Goal: Information Seeking & Learning: Find specific fact

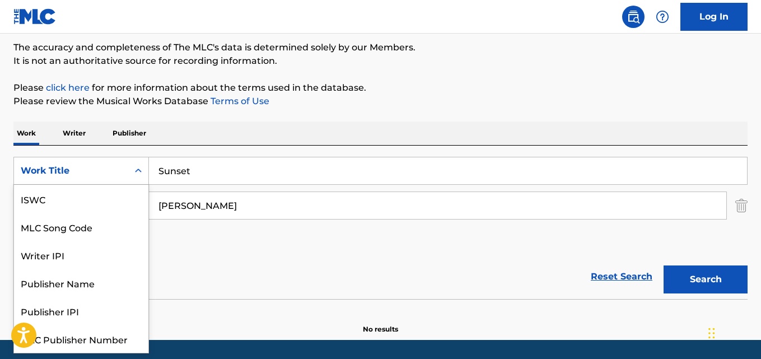
scroll to position [28, 0]
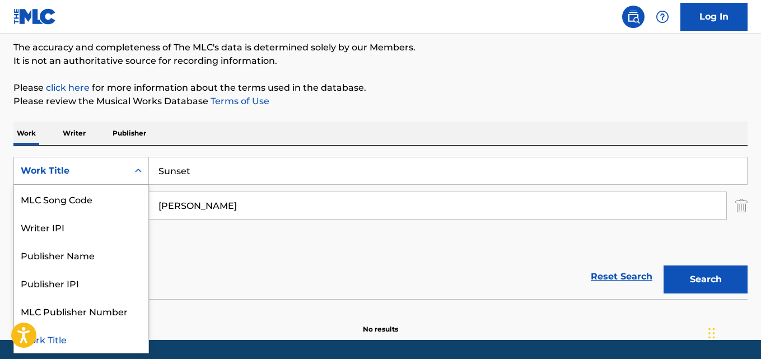
click at [202, 176] on input "Sunset" at bounding box center [448, 170] width 598 height 27
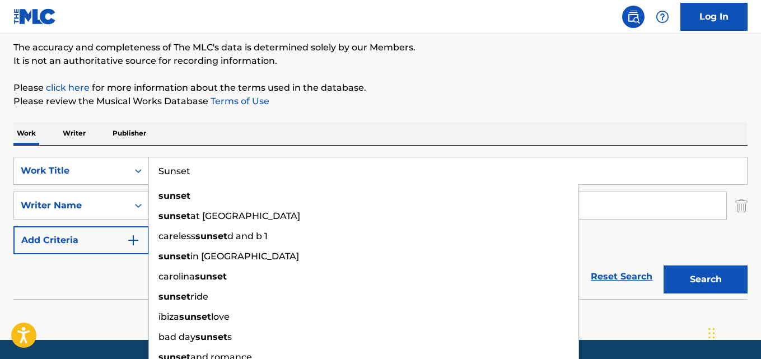
paste input "Comforted by the Lord"
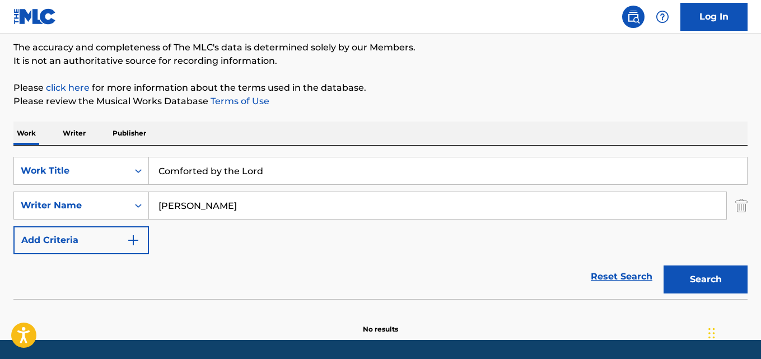
type input "Comforted by the Lord"
drag, startPoint x: 242, startPoint y: 209, endPoint x: 155, endPoint y: 209, distance: 87.4
click at [155, 209] on input "[PERSON_NAME]" at bounding box center [437, 205] width 577 height 27
paste input "[PERSON_NAME]"
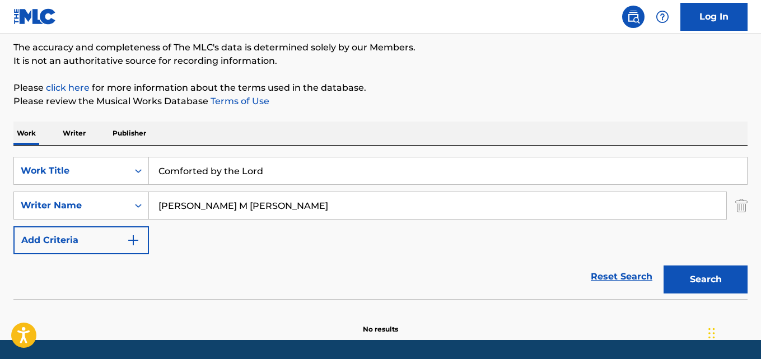
paste input "Search Form"
type input "[PERSON_NAME]"
click at [664, 265] on button "Search" at bounding box center [706, 279] width 84 height 28
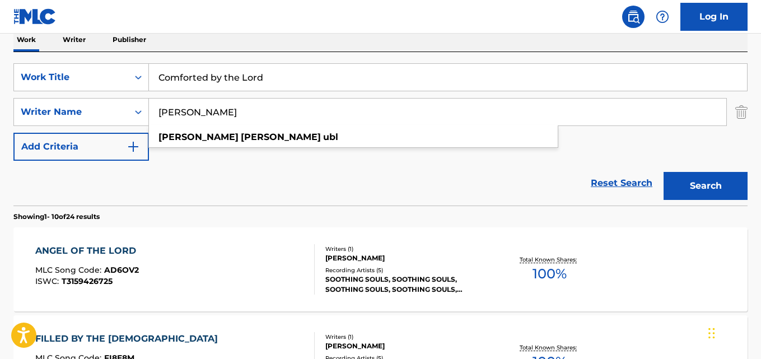
scroll to position [204, 0]
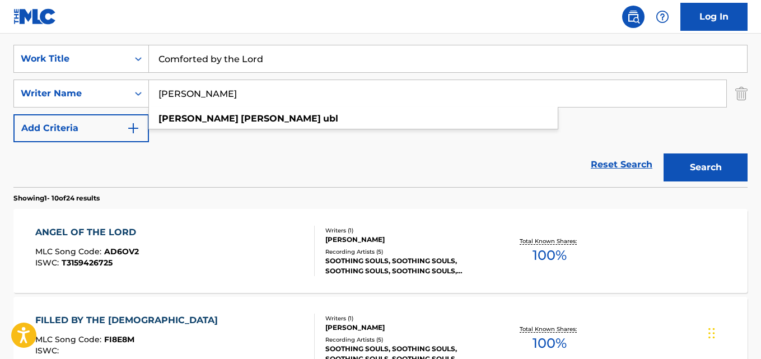
click at [324, 59] on input "Comforted by the Lord" at bounding box center [448, 58] width 598 height 27
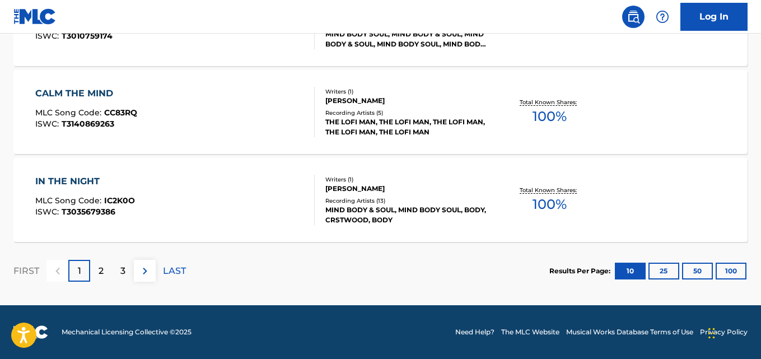
click at [737, 271] on button "100" at bounding box center [731, 271] width 31 height 17
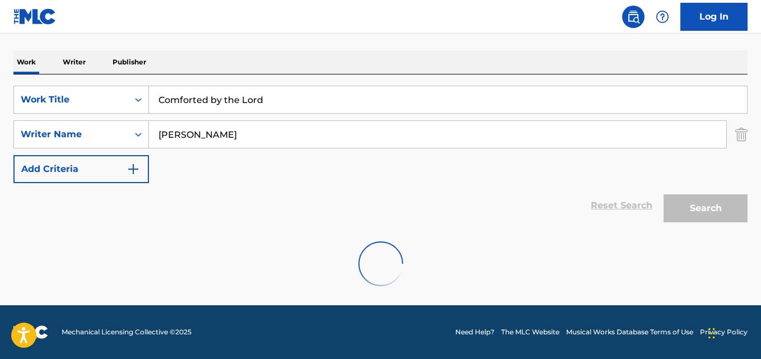
scroll to position [164, 0]
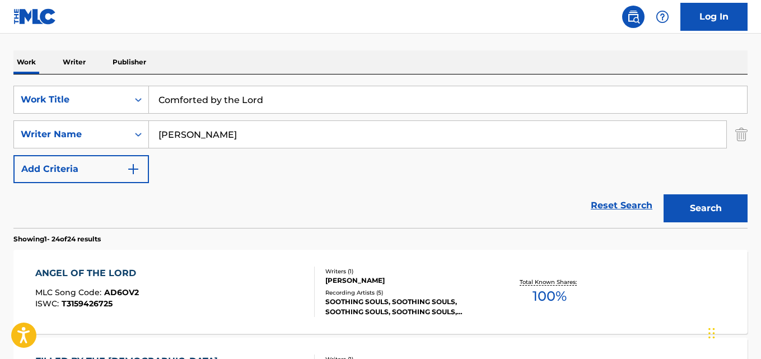
drag, startPoint x: 455, startPoint y: 48, endPoint x: 489, endPoint y: 74, distance: 42.3
click at [299, 98] on input "Comforted by the Lord" at bounding box center [448, 99] width 598 height 27
drag, startPoint x: 285, startPoint y: 99, endPoint x: 91, endPoint y: 100, distance: 194.4
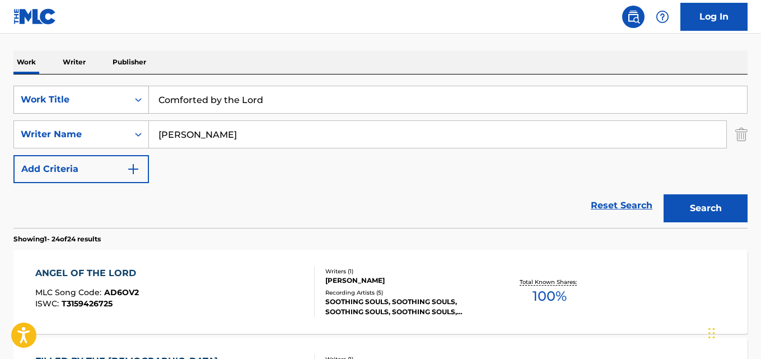
click at [91, 100] on div "SearchWithCriteriad0923f4e-29bf-465e-8f0a-91d6a40af41f Work Title Comforted by …" at bounding box center [380, 100] width 734 height 28
click at [91, 100] on div "Work Title" at bounding box center [71, 99] width 101 height 13
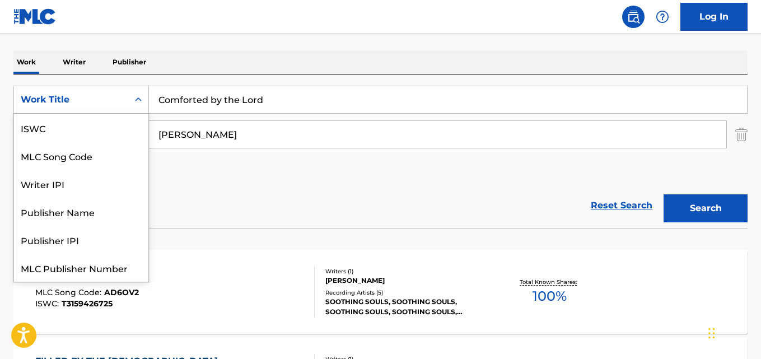
scroll to position [28, 0]
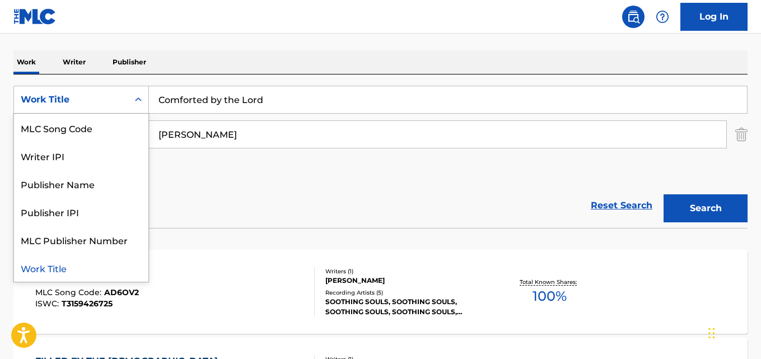
click at [282, 102] on input "Comforted by the Lord" at bounding box center [448, 99] width 598 height 27
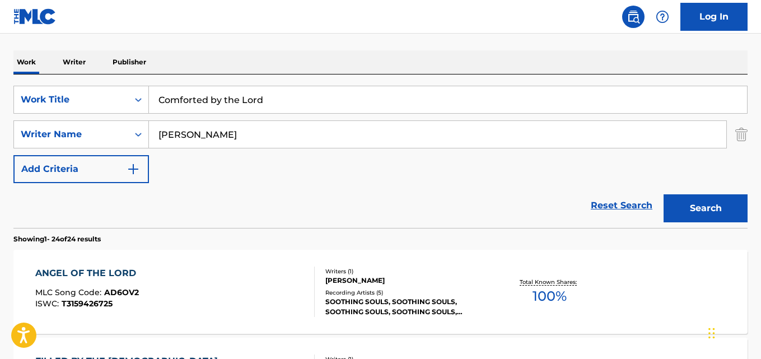
paste input "[PERSON_NAME] in the Lord’s Safety"
click at [664, 194] on button "Search" at bounding box center [706, 208] width 84 height 28
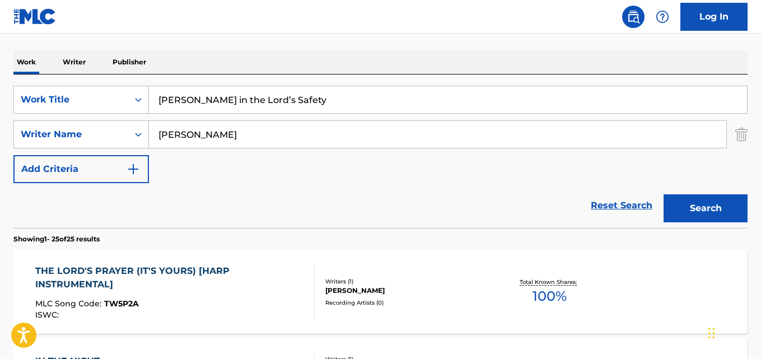
scroll to position [108, 0]
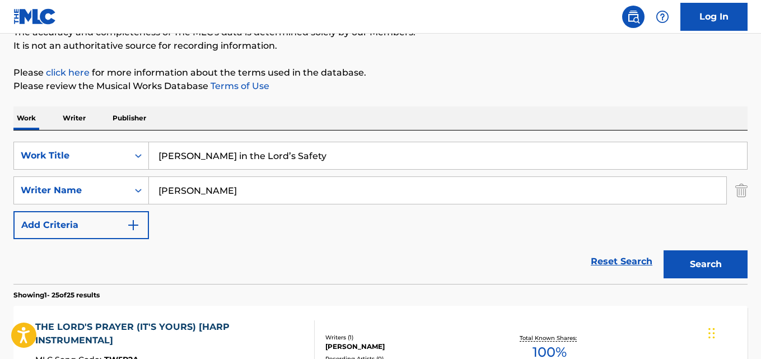
click at [285, 152] on input "[PERSON_NAME] in the Lord’s Safety" at bounding box center [448, 155] width 598 height 27
drag, startPoint x: 291, startPoint y: 159, endPoint x: 125, endPoint y: 154, distance: 165.9
click at [125, 154] on div "SearchWithCriteriad0923f4e-29bf-465e-8f0a-91d6a40af41f Work Title Dwell in the …" at bounding box center [380, 156] width 734 height 28
paste input "Spiritual Peace"
click at [664, 250] on button "Search" at bounding box center [706, 264] width 84 height 28
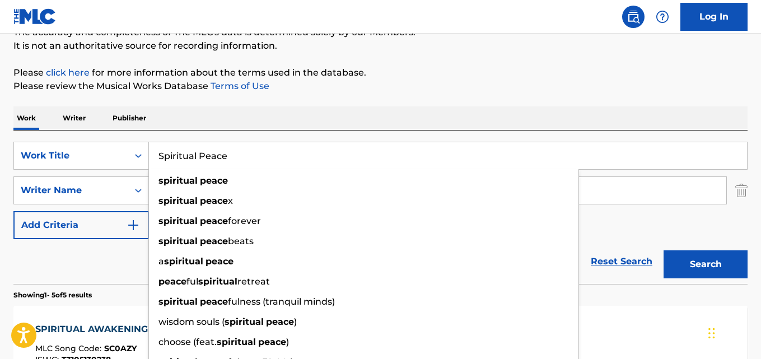
click at [583, 85] on p "Please review the Musical Works Database Terms of Use" at bounding box center [380, 86] width 734 height 13
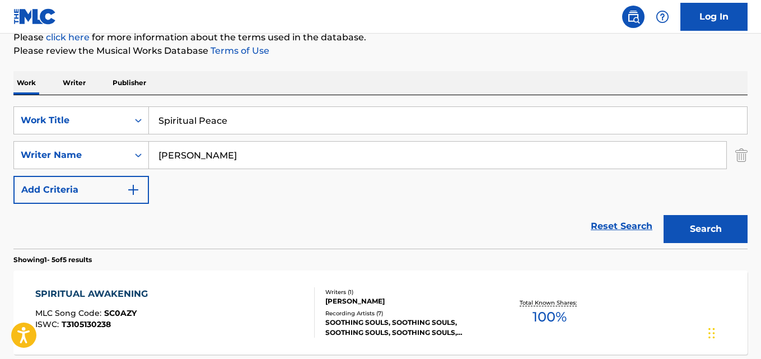
scroll to position [98, 0]
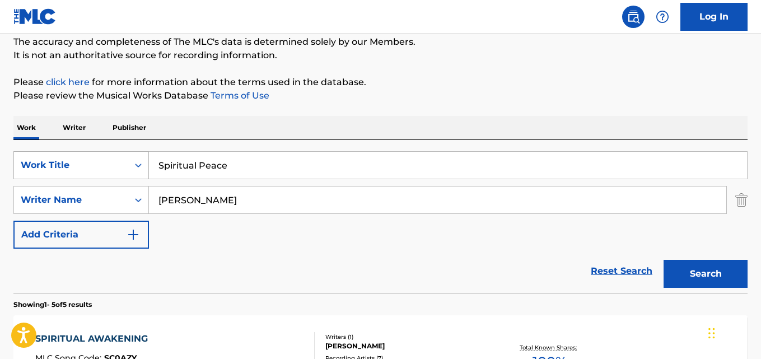
drag, startPoint x: 246, startPoint y: 168, endPoint x: 123, endPoint y: 167, distance: 123.2
click at [133, 168] on div "SearchWithCriteriad0923f4e-29bf-465e-8f0a-91d6a40af41f Work Title Spiritual Pea…" at bounding box center [380, 165] width 734 height 28
click at [125, 168] on div "Work Title" at bounding box center [71, 165] width 114 height 21
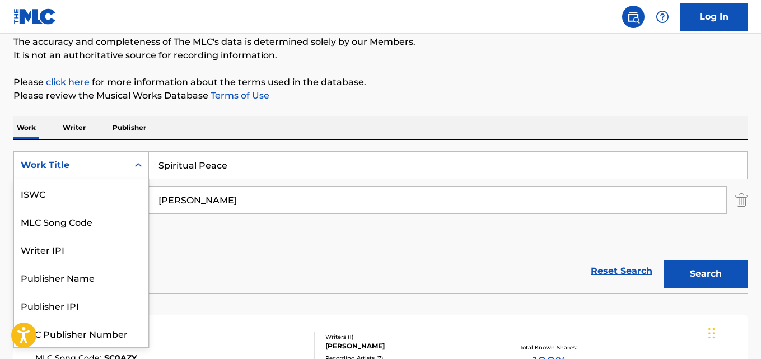
scroll to position [28, 0]
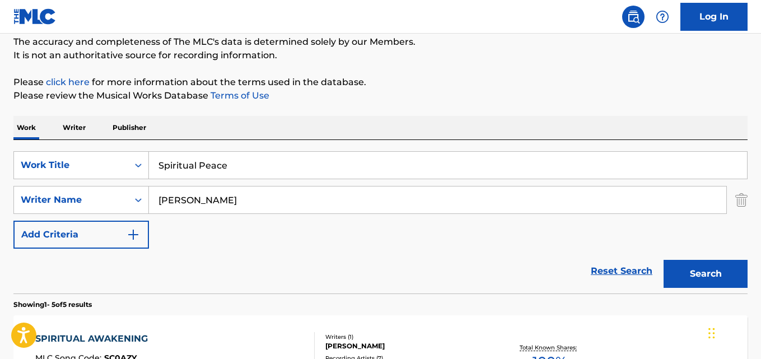
click at [256, 162] on input "Spiritual Peace" at bounding box center [448, 165] width 598 height 27
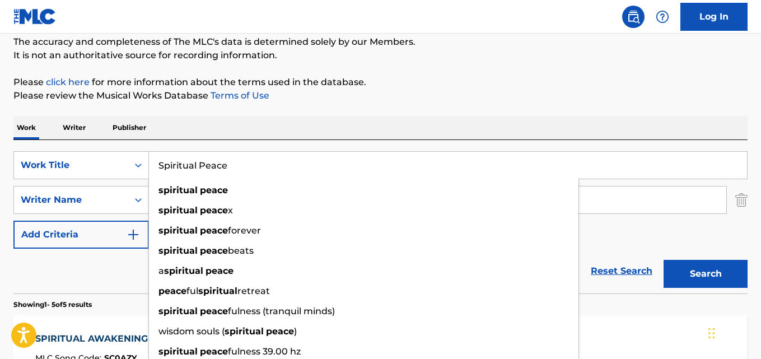
paste input "Release Your Burdens"
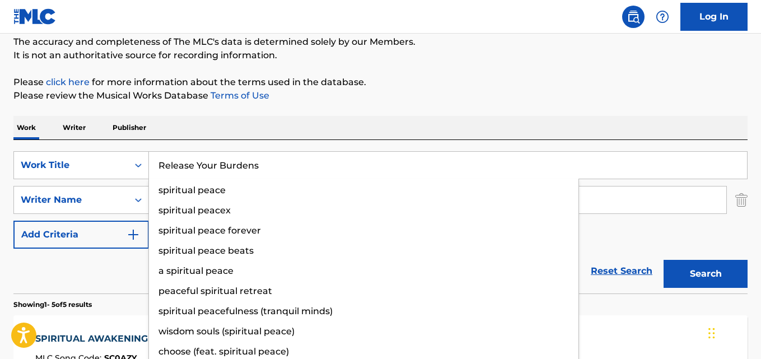
click at [664, 260] on button "Search" at bounding box center [706, 274] width 84 height 28
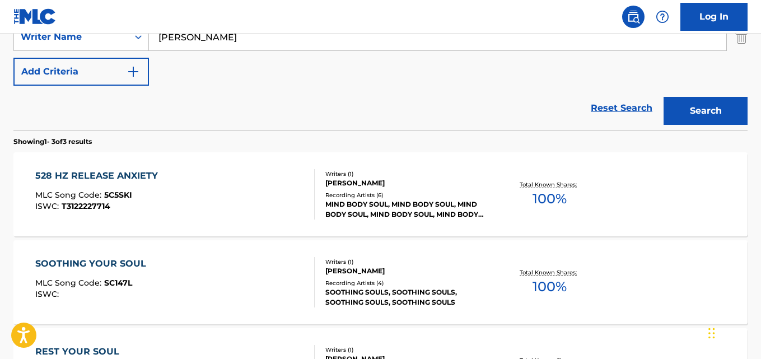
scroll to position [154, 0]
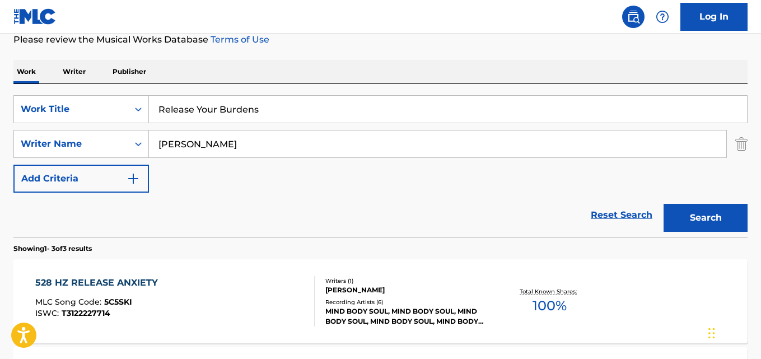
drag, startPoint x: 284, startPoint y: 118, endPoint x: 161, endPoint y: 117, distance: 123.2
click at [161, 117] on input "Release Your Burdens" at bounding box center [448, 109] width 598 height 27
paste input "vived"
click at [664, 204] on button "Search" at bounding box center [706, 218] width 84 height 28
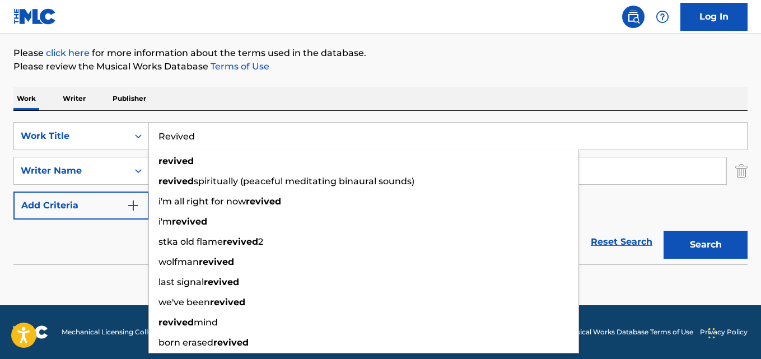
scroll to position [127, 0]
click at [505, 95] on div "Work Writer Publisher" at bounding box center [380, 99] width 734 height 24
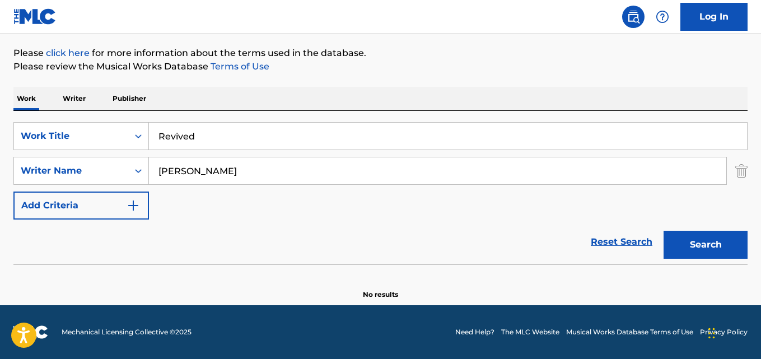
drag, startPoint x: 204, startPoint y: 131, endPoint x: 218, endPoint y: 135, distance: 15.1
click at [204, 132] on input "Revived" at bounding box center [448, 136] width 598 height 27
paste input "Fatikê"
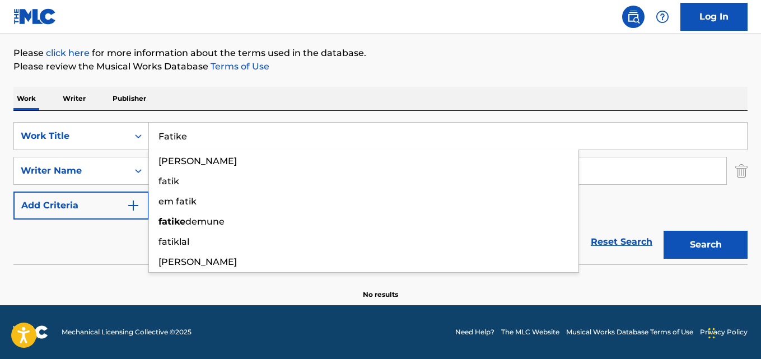
type input "Fatike"
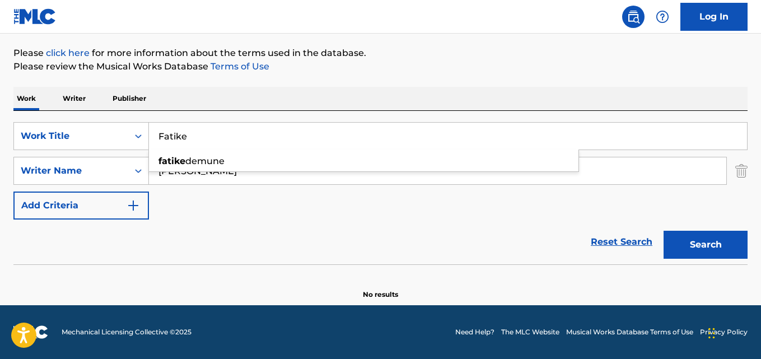
click at [256, 180] on input "[PERSON_NAME]" at bounding box center [437, 170] width 577 height 27
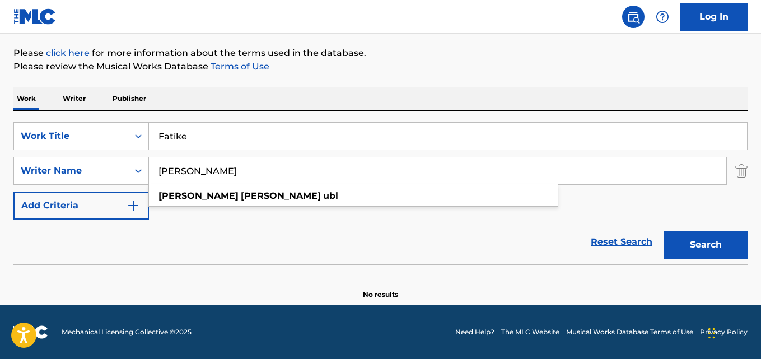
paste input "[PERSON_NAME], [PERSON_NAME]"
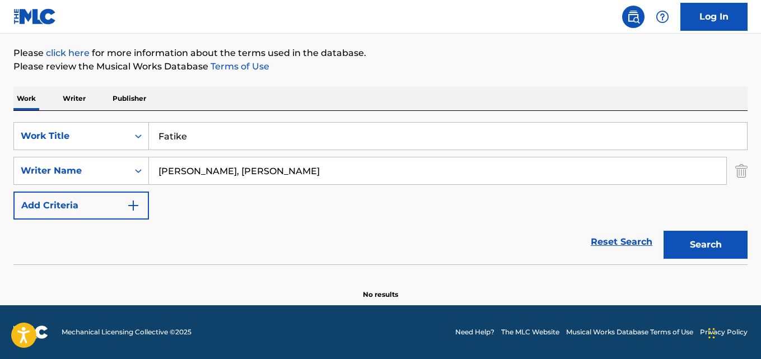
click at [171, 170] on input "[PERSON_NAME], [PERSON_NAME]" at bounding box center [437, 170] width 577 height 27
click at [664, 231] on button "Search" at bounding box center [706, 245] width 84 height 28
click at [223, 174] on input "[PERSON_NAME], [PERSON_NAME]" at bounding box center [437, 170] width 577 height 27
type input "[PERSON_NAME]"
click at [664, 231] on button "Search" at bounding box center [706, 245] width 84 height 28
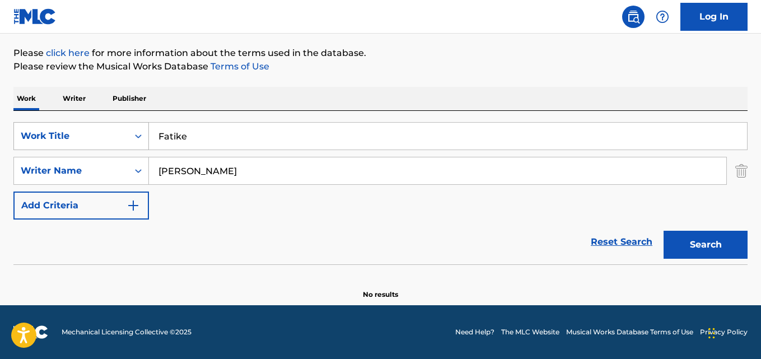
drag, startPoint x: 214, startPoint y: 132, endPoint x: 137, endPoint y: 132, distance: 76.7
click at [137, 132] on div "SearchWithCriteriad0923f4e-29bf-465e-8f0a-91d6a40af41f Work Title Fatike" at bounding box center [380, 136] width 734 height 28
click at [228, 173] on input "[PERSON_NAME]" at bounding box center [437, 170] width 577 height 27
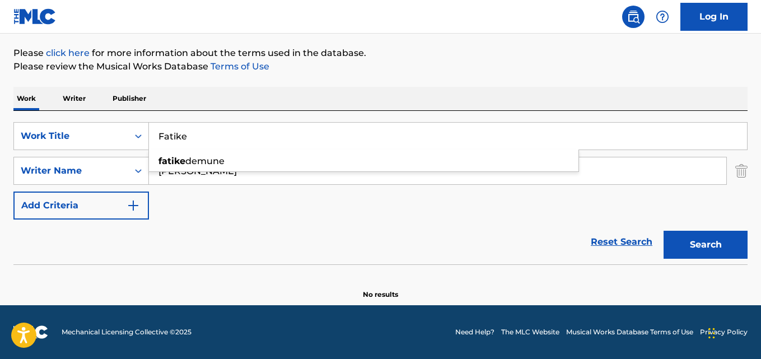
drag, startPoint x: 187, startPoint y: 136, endPoint x: 159, endPoint y: 133, distance: 27.5
click at [159, 133] on input "Fatike" at bounding box center [448, 136] width 598 height 27
paste input "Kardes Turkusu"
type input "Kardes Turkusu"
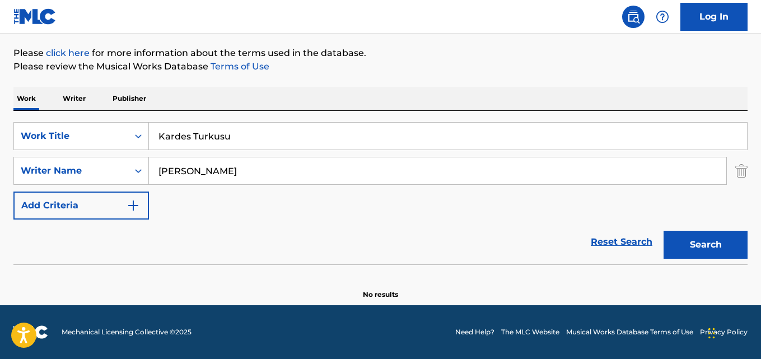
click at [227, 173] on input "[PERSON_NAME]" at bounding box center [437, 170] width 577 height 27
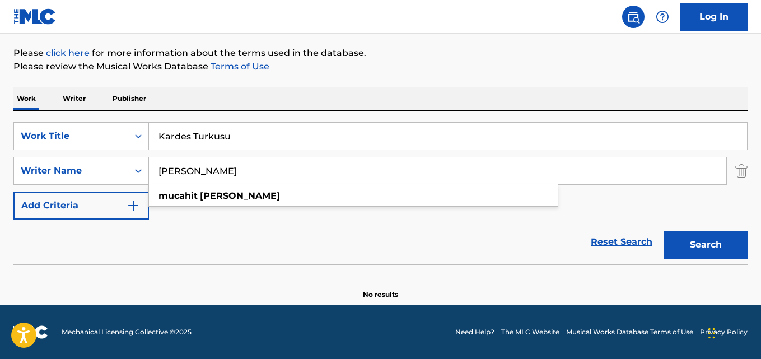
paste input "Esat Fid"
type input "[PERSON_NAME]"
click at [664, 231] on button "Search" at bounding box center [706, 245] width 84 height 28
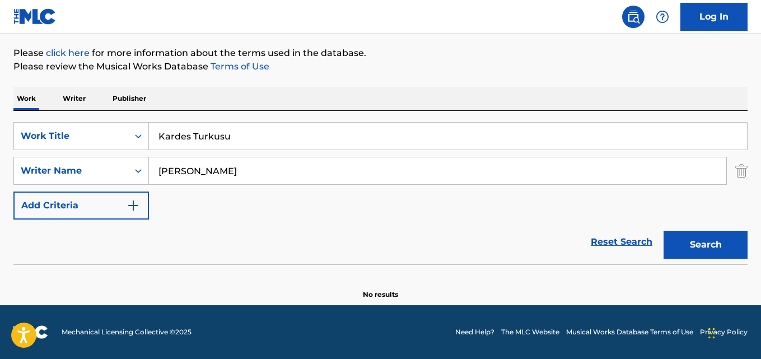
drag, startPoint x: 257, startPoint y: 143, endPoint x: 152, endPoint y: 137, distance: 105.5
click at [152, 137] on input "Kardes Turkusu" at bounding box center [448, 136] width 598 height 27
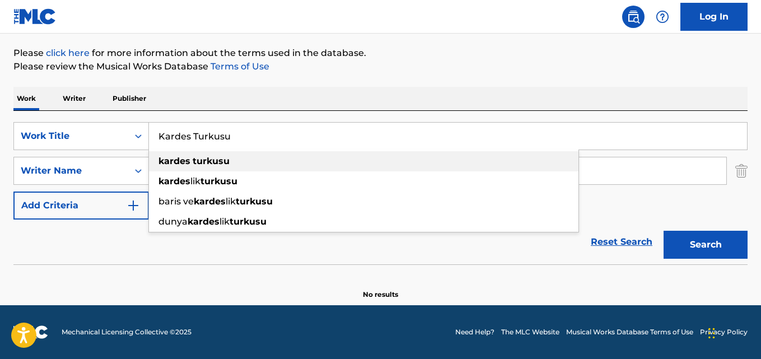
paste input "Secreto"
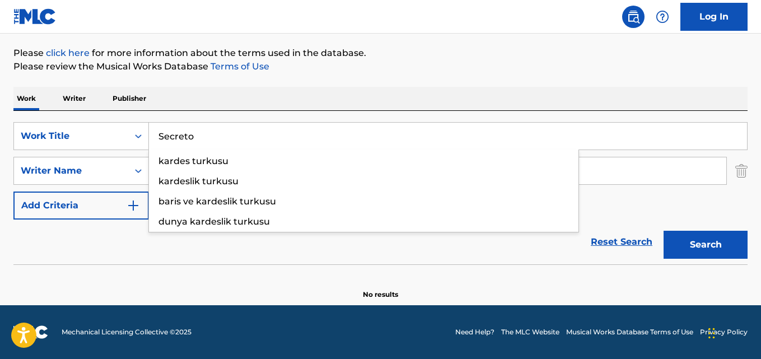
type input "Secreto"
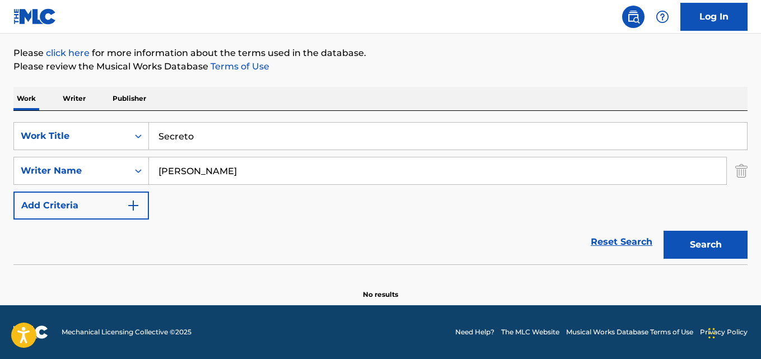
click at [208, 173] on input "[PERSON_NAME]" at bounding box center [437, 170] width 577 height 27
paste input "[PERSON_NAME] [PERSON_NAME] [PERSON_NAME] [PERSON_NAME]"
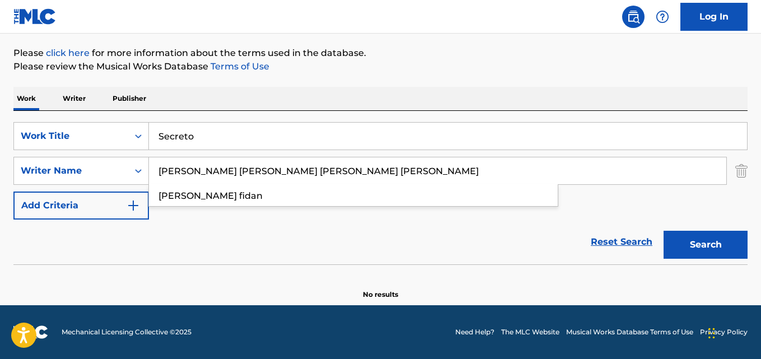
type input "[PERSON_NAME] [PERSON_NAME] [PERSON_NAME] [PERSON_NAME]"
click at [664, 231] on button "Search" at bounding box center [706, 245] width 84 height 28
click at [210, 143] on input "Secreto" at bounding box center [448, 136] width 598 height 27
paste input "Esta Relación"
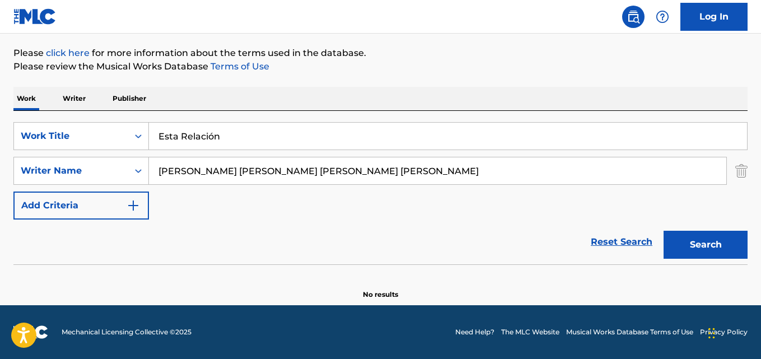
click at [284, 144] on input "Esta Relación" at bounding box center [448, 136] width 598 height 27
type input "Esta Relacion"
click at [379, 176] on input "[PERSON_NAME] [PERSON_NAME] [PERSON_NAME] [PERSON_NAME]" at bounding box center [437, 170] width 577 height 27
paste input "[PERSON_NAME] [PERSON_NAME] [PERSON_NAME]"
type input "[PERSON_NAME] [PERSON_NAME] [PERSON_NAME]"
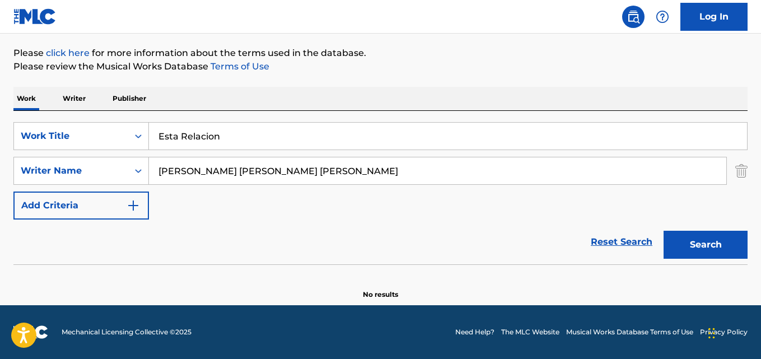
click at [664, 231] on button "Search" at bounding box center [706, 245] width 84 height 28
drag, startPoint x: 226, startPoint y: 138, endPoint x: 150, endPoint y: 138, distance: 76.2
click at [150, 138] on input "Esta Relacion" at bounding box center [448, 136] width 598 height 27
paste input "Cuttin' I"
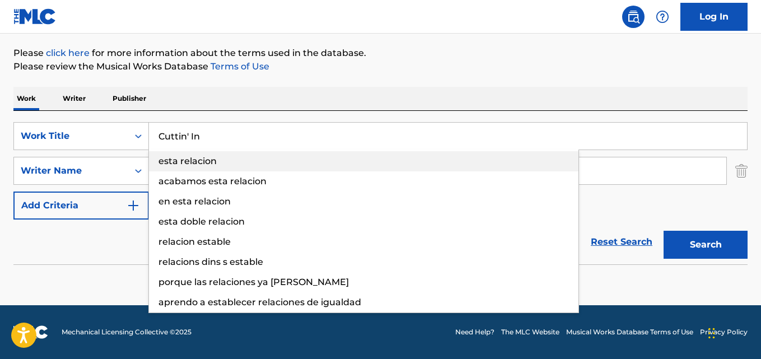
type input "Cuttin' In"
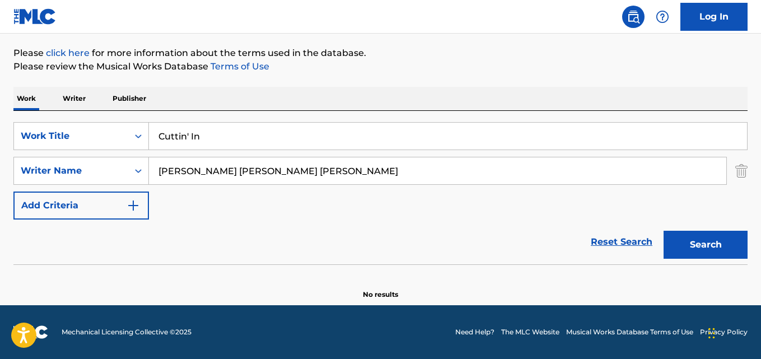
click at [262, 167] on input "[PERSON_NAME] [PERSON_NAME] [PERSON_NAME]" at bounding box center [437, 170] width 577 height 27
paste input "[PERSON_NAME]"
type input "[PERSON_NAME]"
click at [664, 231] on button "Search" at bounding box center [706, 245] width 84 height 28
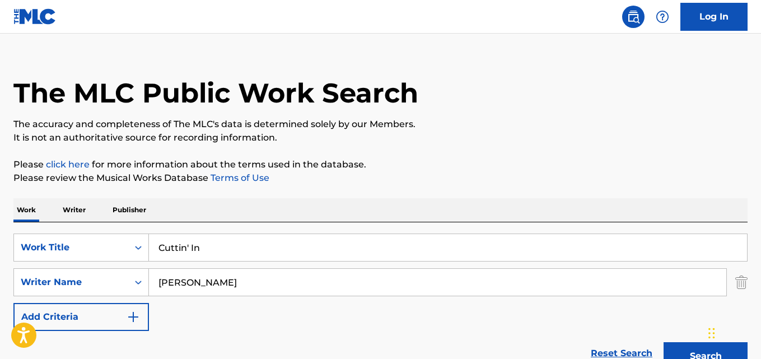
scroll to position [0, 0]
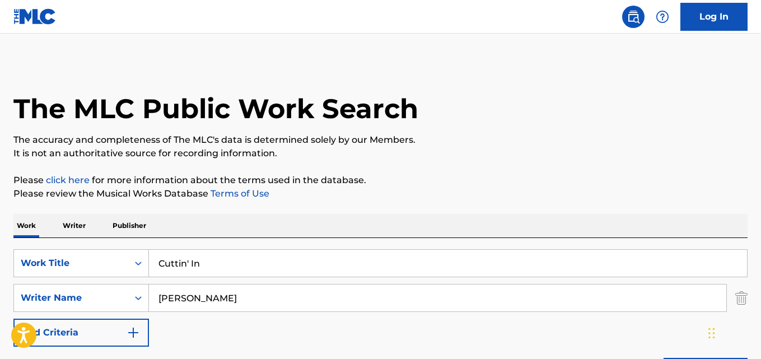
click at [211, 271] on input "Cuttin' In" at bounding box center [448, 263] width 598 height 27
click at [232, 300] on input "[PERSON_NAME]" at bounding box center [437, 298] width 577 height 27
click at [215, 276] on input "Cuttin' In" at bounding box center [448, 263] width 598 height 27
paste input "Mox Boogie"
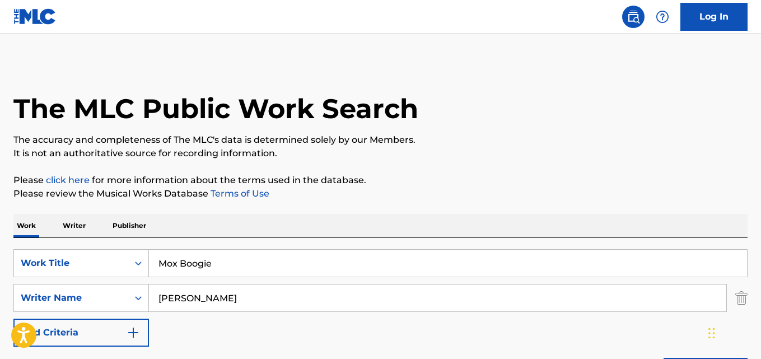
type input "Mox Boogie"
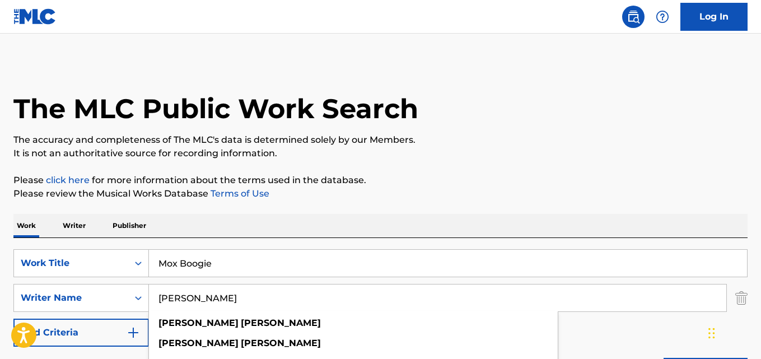
click at [240, 301] on input "[PERSON_NAME]" at bounding box center [437, 298] width 577 height 27
paste input "[PERSON_NAME]"
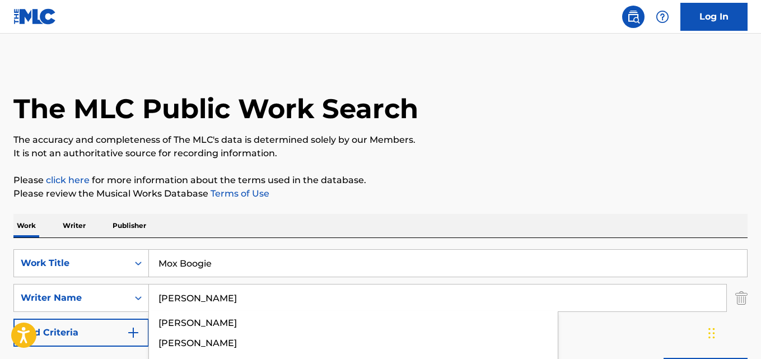
type input "[PERSON_NAME]"
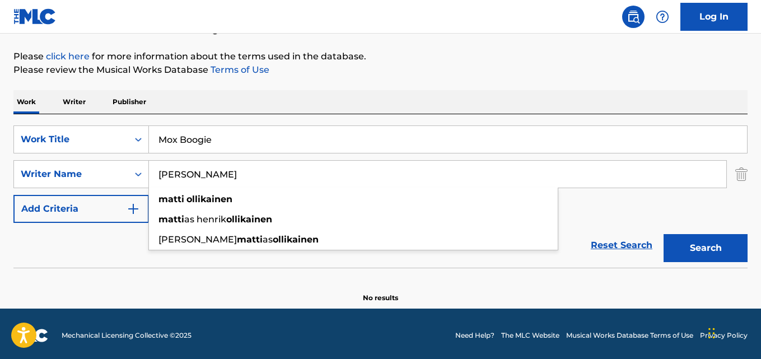
scroll to position [127, 0]
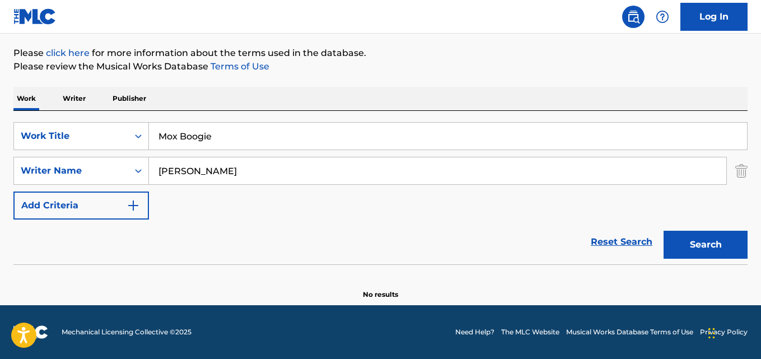
click at [231, 137] on input "Mox Boogie" at bounding box center [448, 136] width 598 height 27
paste input "Don't Ever Let Me Know"
type input "Don't Ever Let Me Know"
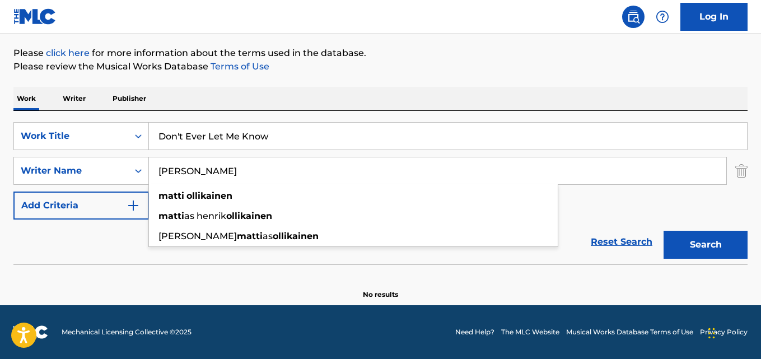
click at [244, 166] on input "[PERSON_NAME]" at bounding box center [437, 170] width 577 height 27
paste input "[PERSON_NAME]"
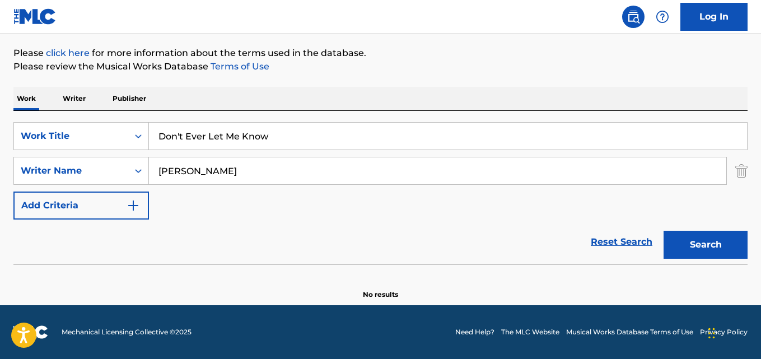
type input "[PERSON_NAME]"
click at [664, 231] on button "Search" at bounding box center [706, 245] width 84 height 28
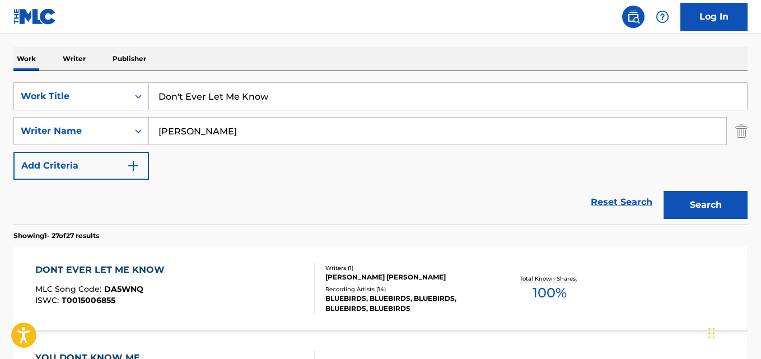
scroll to position [183, 0]
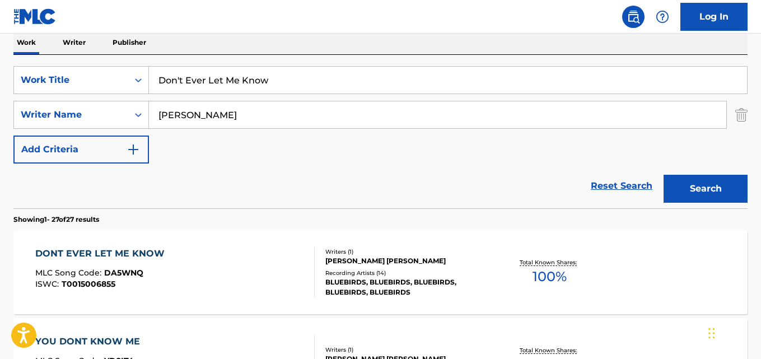
click at [260, 268] on div "DONT EVER LET ME KNOW MLC Song Code : DA5WNQ ISWC : T0015006855" at bounding box center [174, 272] width 279 height 50
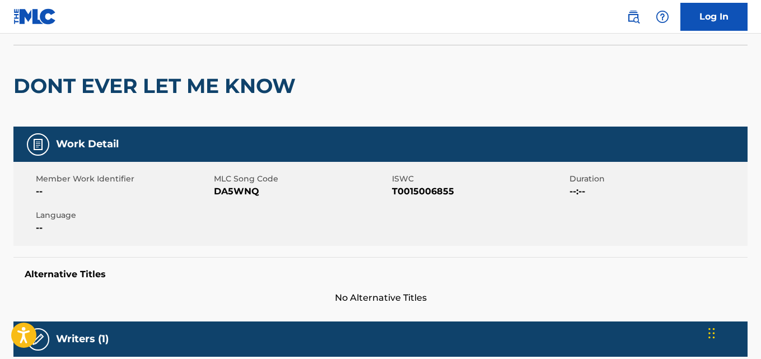
scroll to position [168, 0]
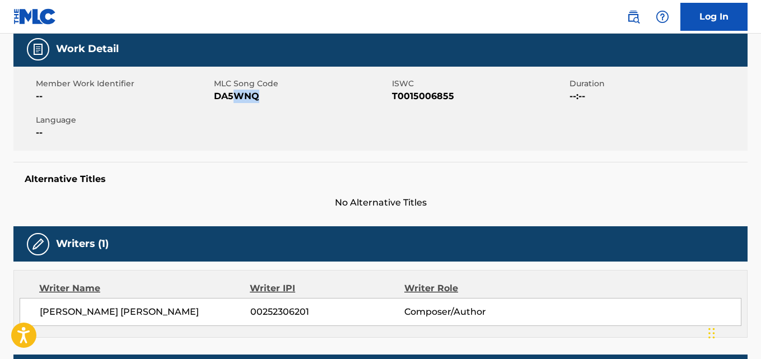
drag, startPoint x: 263, startPoint y: 98, endPoint x: 223, endPoint y: 101, distance: 39.9
click at [229, 100] on span "DA5WNQ" at bounding box center [301, 96] width 175 height 13
click at [214, 101] on span "DA5WNQ" at bounding box center [301, 96] width 175 height 13
click at [212, 99] on div "Member Work Identifier -- MLC Song Code DA5WNQ ISWC T0015006855 Duration --:-- …" at bounding box center [380, 109] width 734 height 84
click at [216, 97] on span "DA5WNQ" at bounding box center [301, 96] width 175 height 13
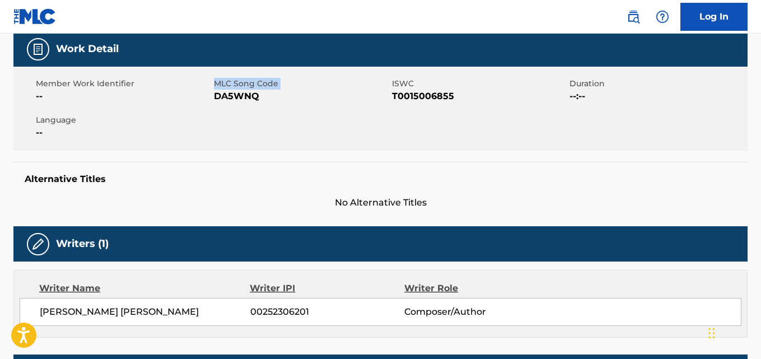
click at [218, 96] on span "DA5WNQ" at bounding box center [301, 96] width 175 height 13
drag, startPoint x: 269, startPoint y: 105, endPoint x: 215, endPoint y: 101, distance: 54.5
click at [215, 101] on div "Member Work Identifier -- MLC Song Code DA5WNQ ISWC T0015006855 Duration --:-- …" at bounding box center [380, 109] width 734 height 84
copy span "DA5WNQ"
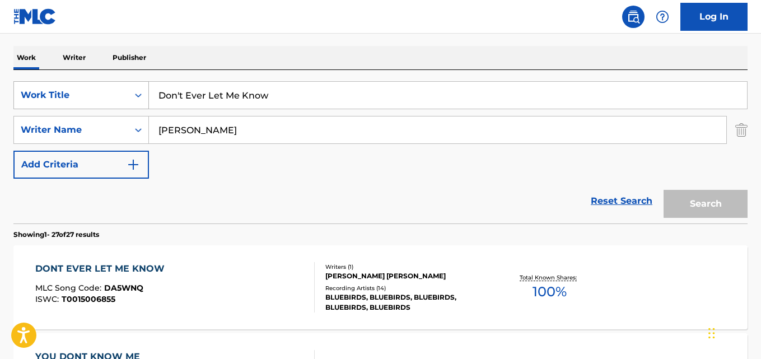
scroll to position [183, 0]
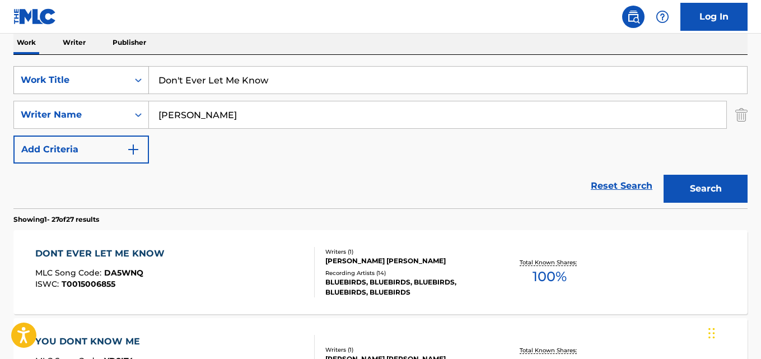
drag, startPoint x: 271, startPoint y: 79, endPoint x: 121, endPoint y: 74, distance: 150.2
click at [121, 74] on div "SearchWithCriteriad0923f4e-29bf-465e-8f0a-91d6a40af41f Work Title Don't Ever Le…" at bounding box center [380, 80] width 734 height 28
paste input "Change My Ways"
type input "Change My Ways"
drag, startPoint x: 233, startPoint y: 113, endPoint x: 119, endPoint y: 107, distance: 114.4
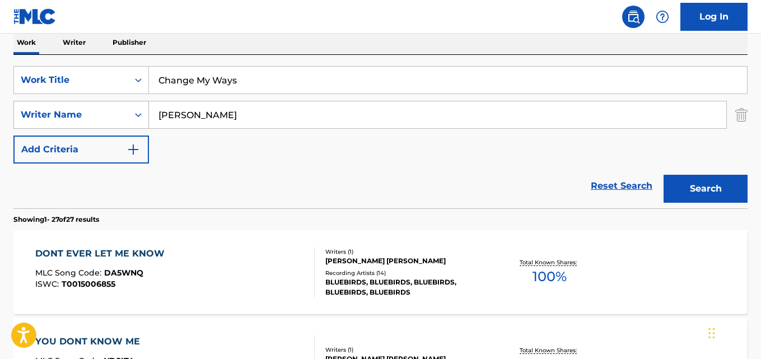
click at [119, 107] on div "SearchWithCriteria23e4a402-8819-45ed-b714-50c911545c2d Writer Name [PERSON_NAME]" at bounding box center [380, 115] width 734 height 28
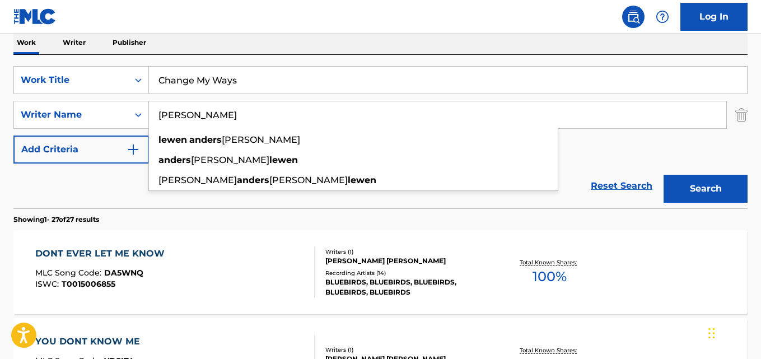
paste input "[PERSON_NAME]"
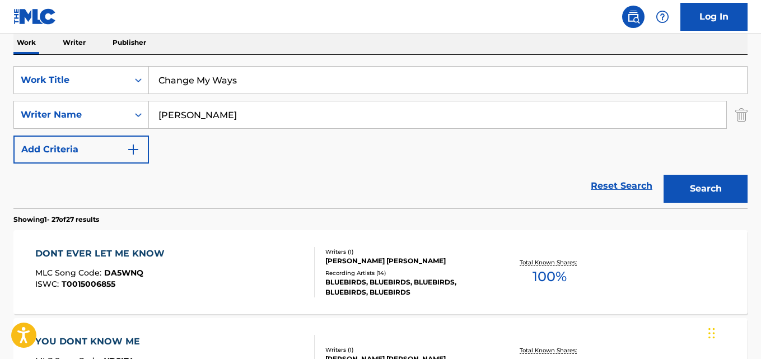
click at [212, 114] on input "[PERSON_NAME]" at bounding box center [437, 114] width 577 height 27
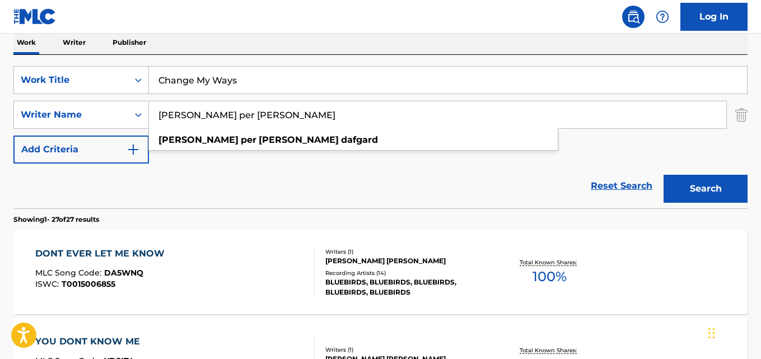
drag, startPoint x: 222, startPoint y: 117, endPoint x: 188, endPoint y: 117, distance: 34.2
click at [188, 117] on input "[PERSON_NAME] per [PERSON_NAME]" at bounding box center [437, 114] width 577 height 27
type input "[PERSON_NAME]"
click at [664, 175] on button "Search" at bounding box center [706, 189] width 84 height 28
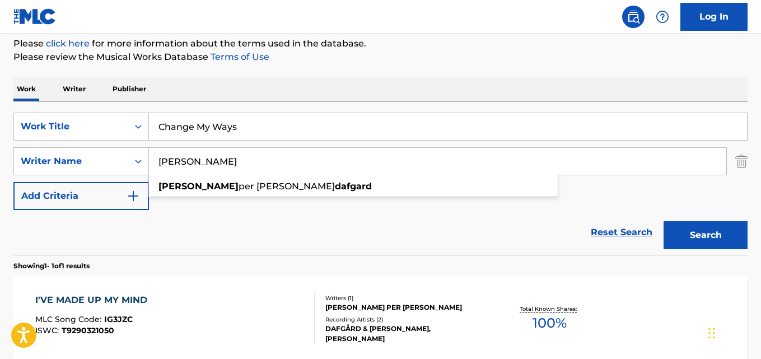
scroll to position [82, 0]
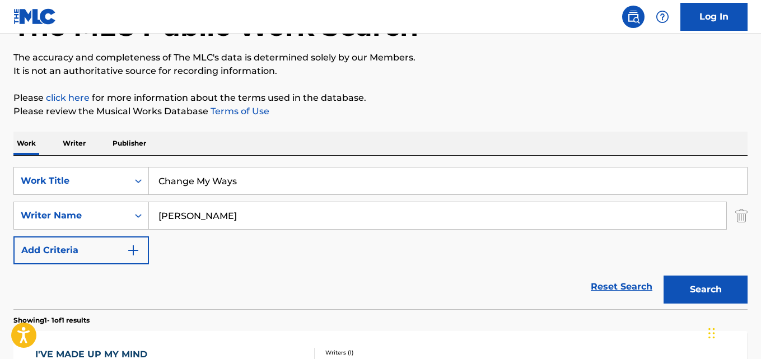
click at [246, 179] on input "Change My Ways" at bounding box center [448, 180] width 598 height 27
paste input "Stranded"
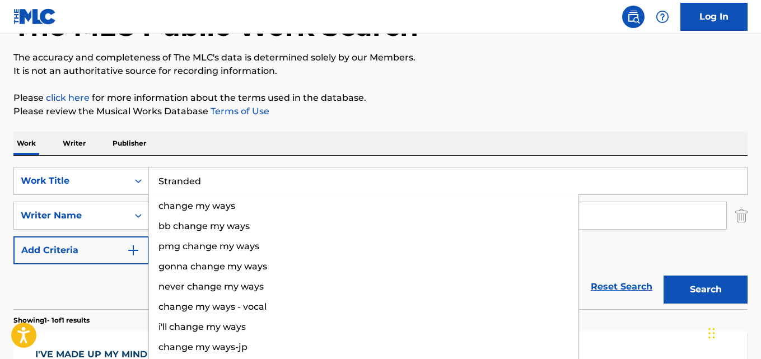
type input "Stranded"
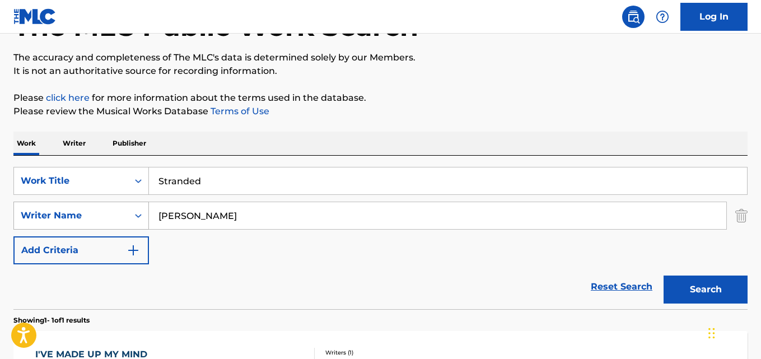
drag, startPoint x: 233, startPoint y: 211, endPoint x: 146, endPoint y: 211, distance: 86.8
click at [146, 211] on div "SearchWithCriteria23e4a402-8819-45ed-b714-50c911545c2d Writer Name [PERSON_NAME]" at bounding box center [380, 216] width 734 height 28
click at [146, 211] on div "Search Form" at bounding box center [138, 216] width 20 height 20
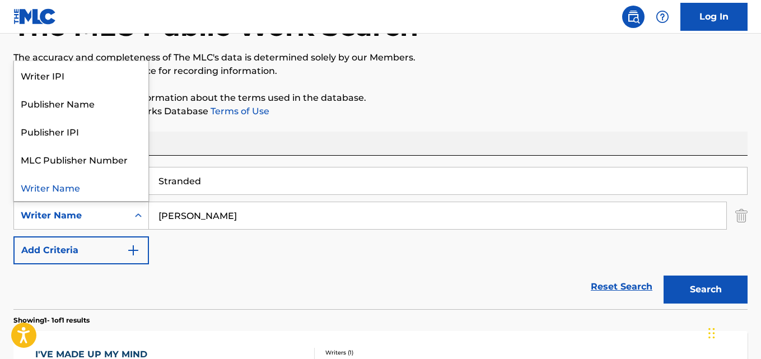
click at [249, 221] on input "[PERSON_NAME]" at bounding box center [437, 215] width 577 height 27
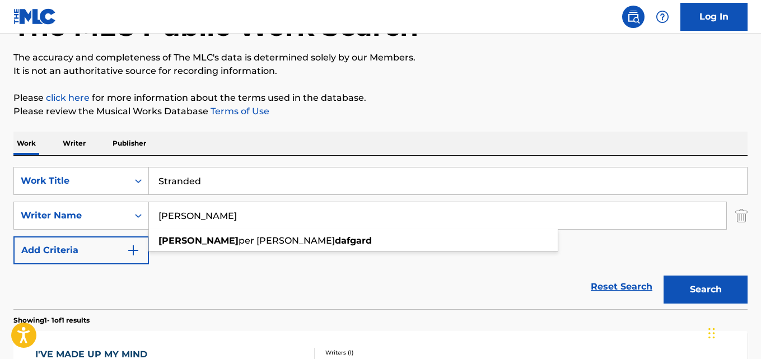
paste input "[PERSON_NAME]"
type input "[PERSON_NAME]"
click at [664, 276] on button "Search" at bounding box center [706, 290] width 84 height 28
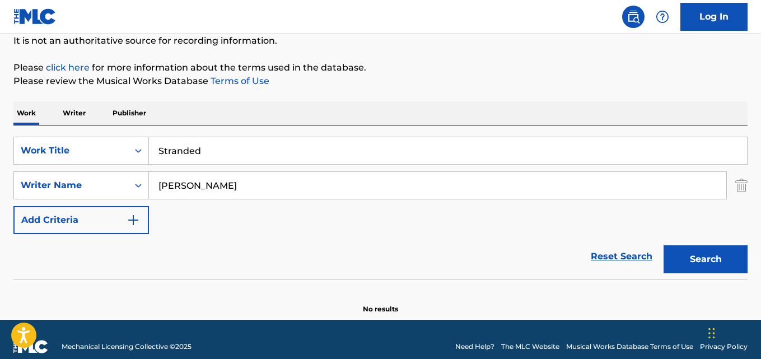
scroll to position [127, 0]
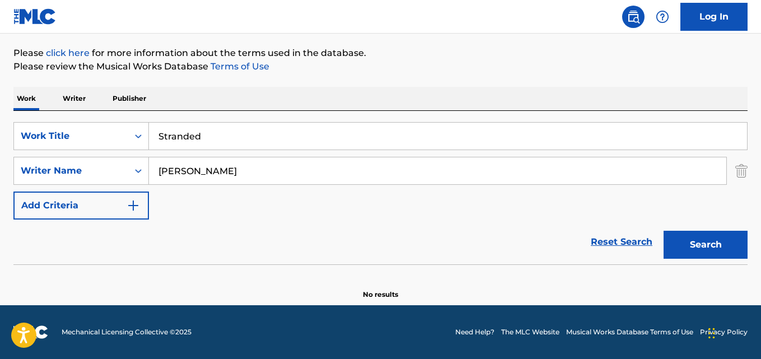
click at [204, 134] on input "Stranded" at bounding box center [448, 136] width 598 height 27
paste input "Baby's Gone and Left Me"
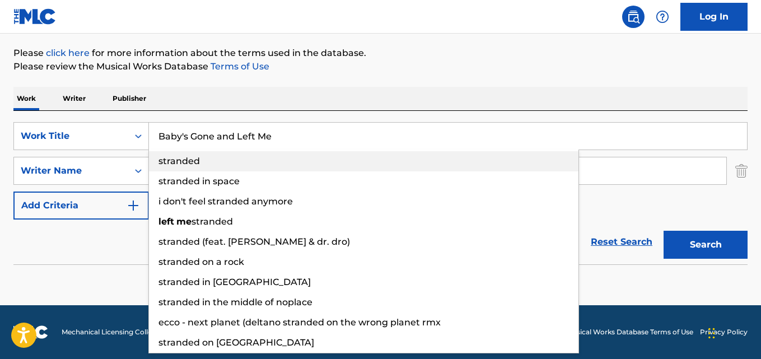
type input "Baby's Gone and Left Me"
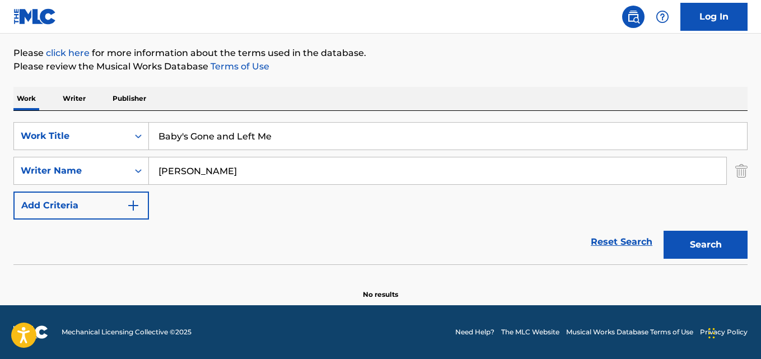
click at [225, 171] on input "[PERSON_NAME]" at bounding box center [437, 170] width 577 height 27
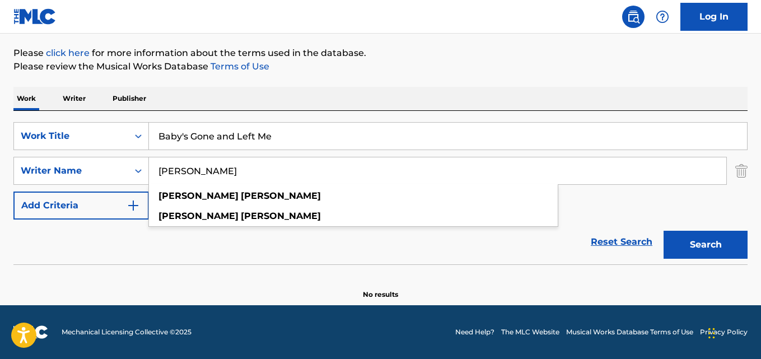
paste input "[PERSON_NAME]"
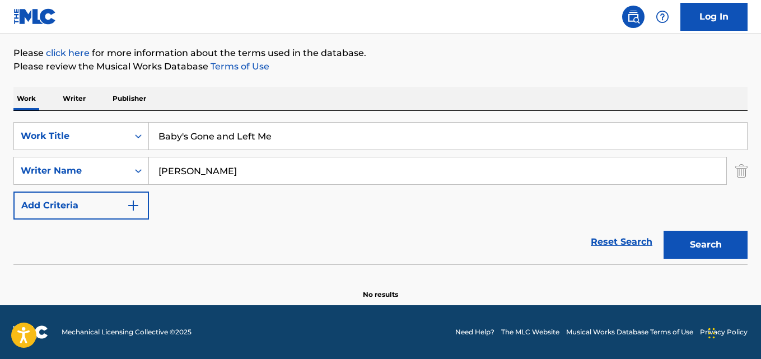
type input "[PERSON_NAME]"
click at [664, 231] on button "Search" at bounding box center [706, 245] width 84 height 28
click at [277, 137] on input "Baby's Gone and Left Me" at bounding box center [448, 136] width 598 height 27
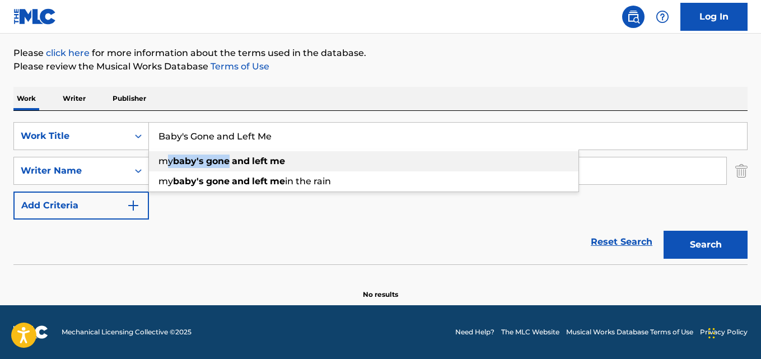
drag, startPoint x: 179, startPoint y: 171, endPoint x: 170, endPoint y: 171, distance: 8.4
click at [170, 171] on div "my baby's gone and left me" at bounding box center [364, 161] width 430 height 20
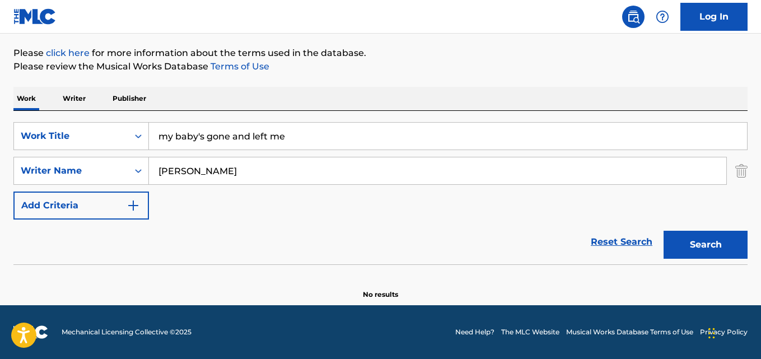
drag, startPoint x: 199, startPoint y: 176, endPoint x: 161, endPoint y: 178, distance: 38.1
click at [161, 178] on input "[PERSON_NAME]" at bounding box center [437, 170] width 577 height 27
click at [310, 136] on input "my baby's gone and left me" at bounding box center [448, 136] width 598 height 27
paste input "[PERSON_NAME]' for My Baby"
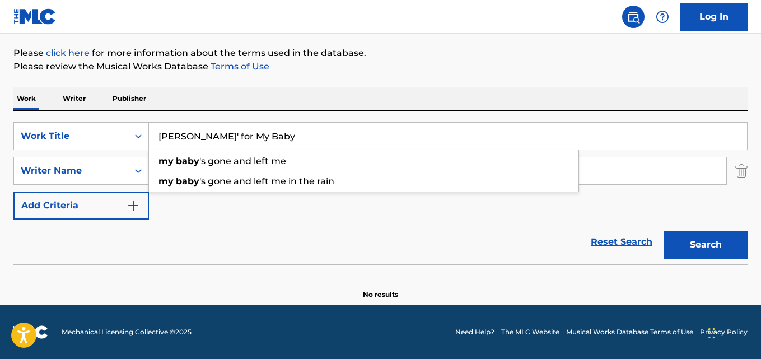
type input "[PERSON_NAME]' for My Baby"
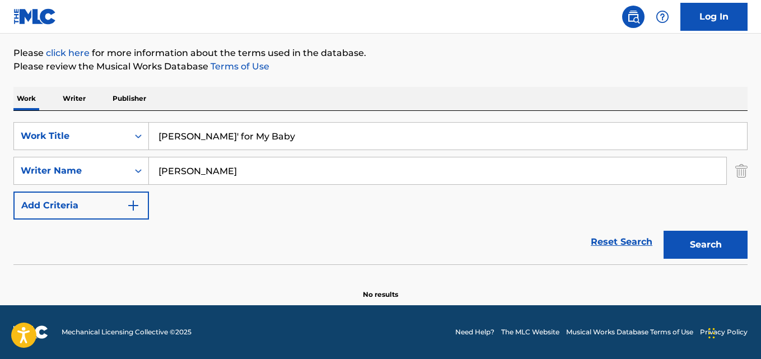
click at [240, 171] on input "[PERSON_NAME]" at bounding box center [437, 170] width 577 height 27
paste input "[PERSON_NAME]"
type input "[PERSON_NAME]"
click at [664, 231] on button "Search" at bounding box center [706, 245] width 84 height 28
click at [279, 141] on input "[PERSON_NAME]' for My Baby" at bounding box center [448, 136] width 598 height 27
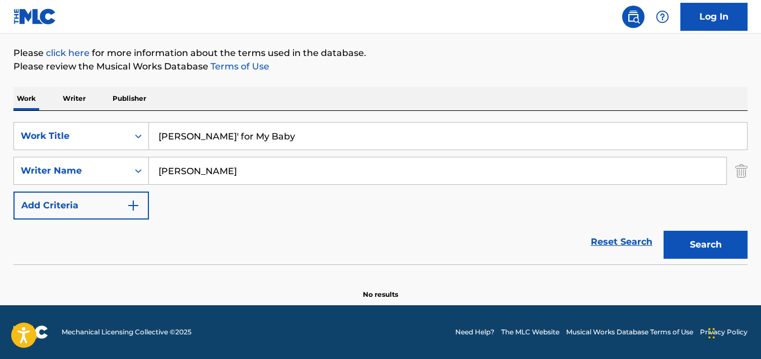
click at [217, 171] on input "[PERSON_NAME]" at bounding box center [437, 170] width 577 height 27
click at [263, 139] on input "[PERSON_NAME]' for My Baby" at bounding box center [448, 136] width 598 height 27
paste input "Goin' Upside Your Head"
type input "Goin' Upside Your Head"
click at [237, 177] on input "[PERSON_NAME]" at bounding box center [437, 170] width 577 height 27
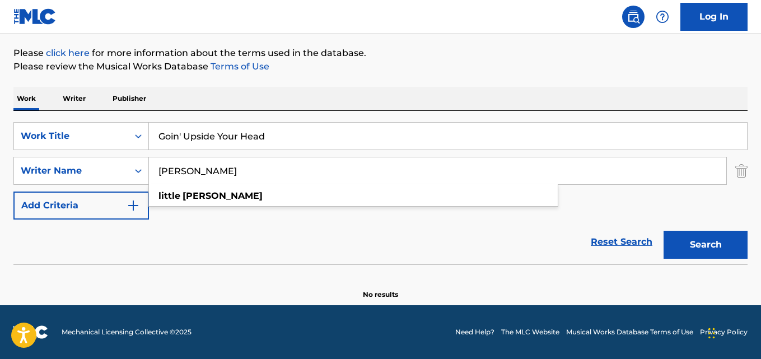
paste input "[PERSON_NAME]"
type input "[PERSON_NAME]"
click at [664, 231] on button "Search" at bounding box center [706, 245] width 84 height 28
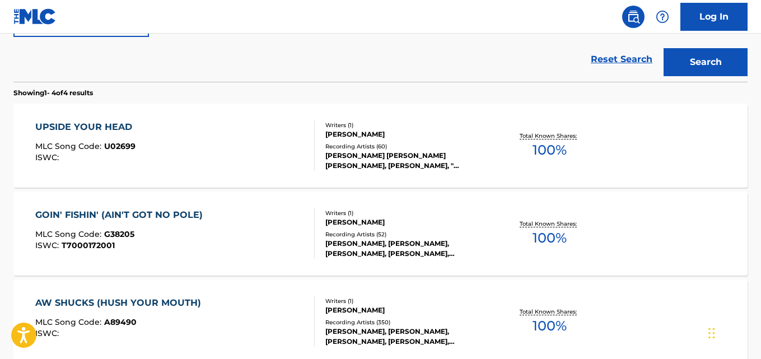
scroll to position [290, 0]
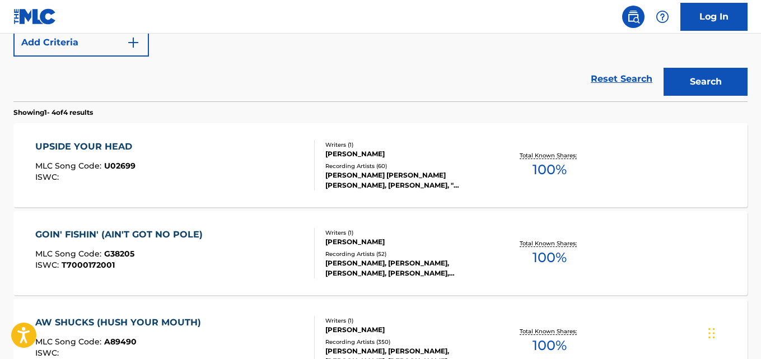
click at [227, 184] on div "UPSIDE YOUR HEAD MLC Song Code : U02699 ISWC :" at bounding box center [174, 165] width 279 height 50
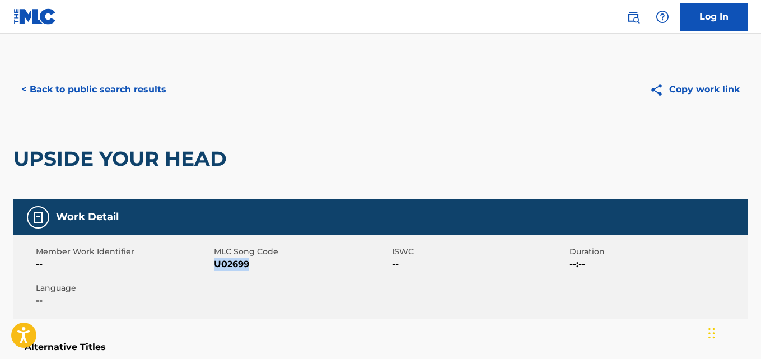
drag, startPoint x: 257, startPoint y: 269, endPoint x: 216, endPoint y: 267, distance: 40.4
click at [216, 267] on span "U02699" at bounding box center [301, 264] width 175 height 13
copy span "U02699"
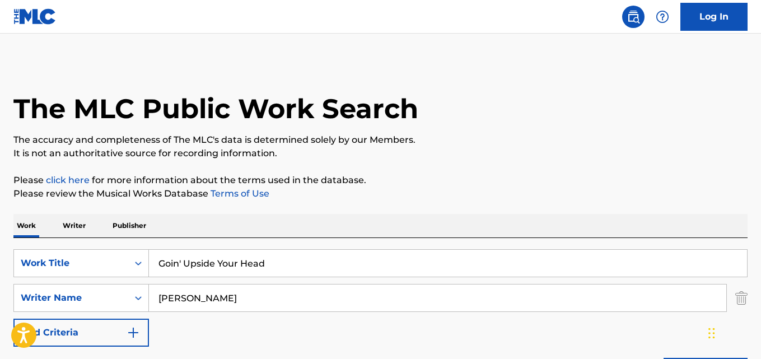
click at [285, 262] on input "Goin' Upside Your Head" at bounding box center [448, 263] width 598 height 27
paste input "Bluebirds"
type input "Bluebirds"
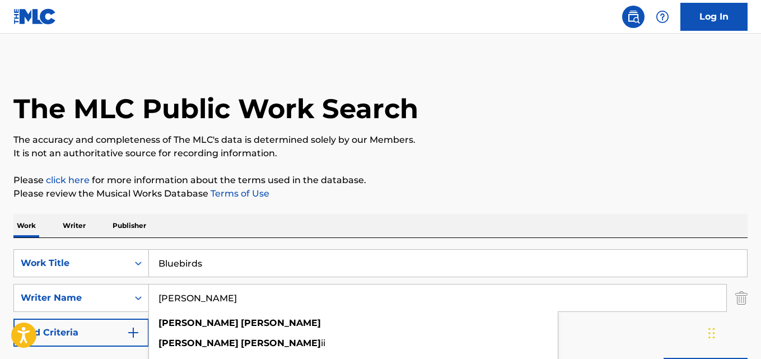
paste input "[PERSON_NAME]"
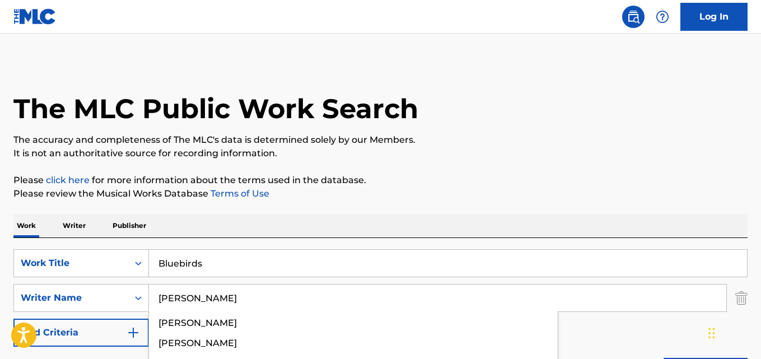
type input "[PERSON_NAME]"
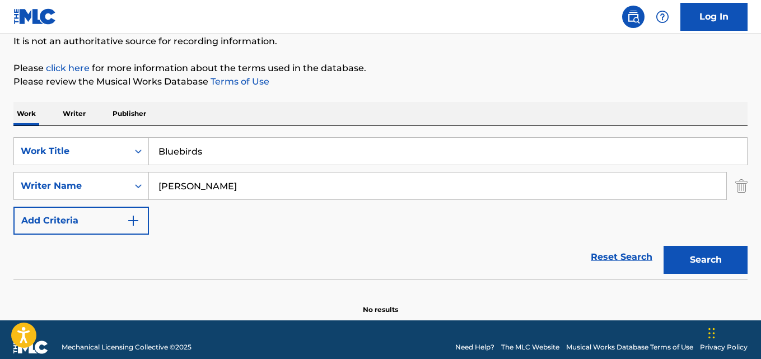
scroll to position [127, 0]
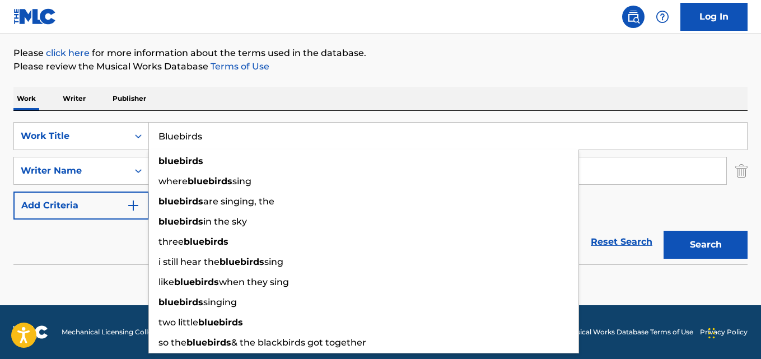
drag, startPoint x: 212, startPoint y: 142, endPoint x: 150, endPoint y: 137, distance: 62.3
click at [164, 137] on input "Bluebirds" at bounding box center [448, 136] width 598 height 27
click at [155, 137] on input "Bluebirds" at bounding box center [448, 136] width 598 height 27
click at [150, 137] on input "Bluebirds" at bounding box center [448, 136] width 598 height 27
click at [227, 139] on input "Bluebirds" at bounding box center [448, 136] width 598 height 27
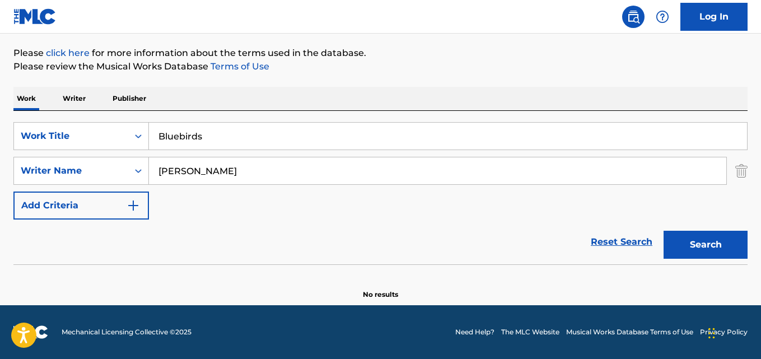
paste input "Hearts and Soul"
type input "Hearts and Souls"
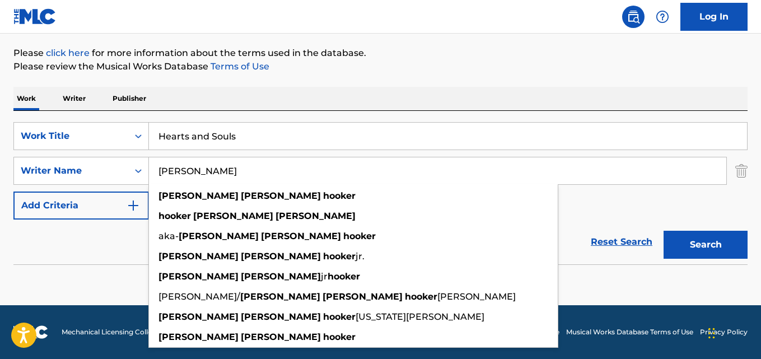
click at [161, 171] on input "[PERSON_NAME]" at bounding box center [437, 170] width 577 height 27
paste input "[PERSON_NAME], [PERSON_NAME]"
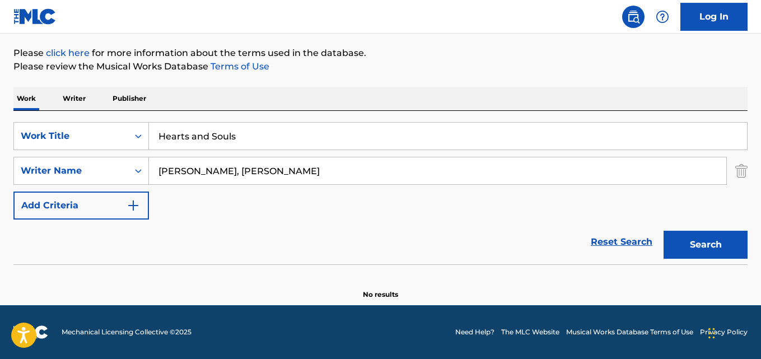
type input "[PERSON_NAME], [PERSON_NAME]"
click at [664, 231] on button "Search" at bounding box center [706, 245] width 84 height 28
drag, startPoint x: 244, startPoint y: 131, endPoint x: 159, endPoint y: 133, distance: 84.6
click at [159, 133] on input "Hearts and Souls" at bounding box center [448, 136] width 598 height 27
paste input "Colombia Tierra Querida"
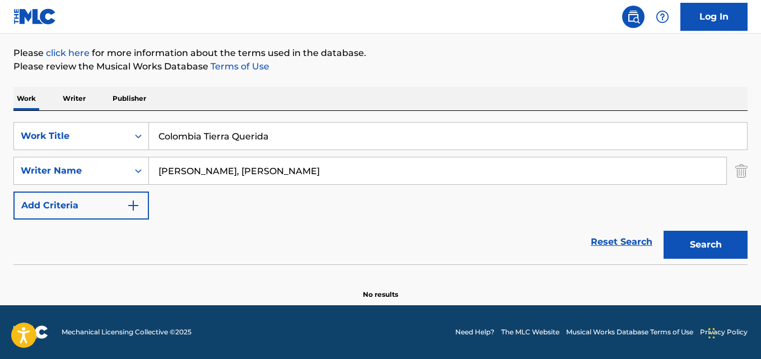
type input "Colombia Tierra Querida"
drag, startPoint x: 294, startPoint y: 169, endPoint x: 147, endPoint y: 169, distance: 147.3
click at [147, 169] on div "SearchWithCriteria23e4a402-8819-45ed-b714-50c911545c2d Writer Name [PERSON_NAME…" at bounding box center [380, 171] width 734 height 28
paste input "[PERSON_NAME] [PERSON_NAME]"
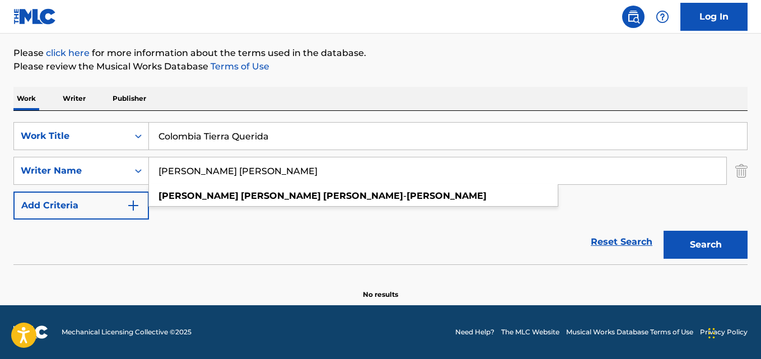
type input "[PERSON_NAME] [PERSON_NAME]"
click at [664, 231] on button "Search" at bounding box center [706, 245] width 84 height 28
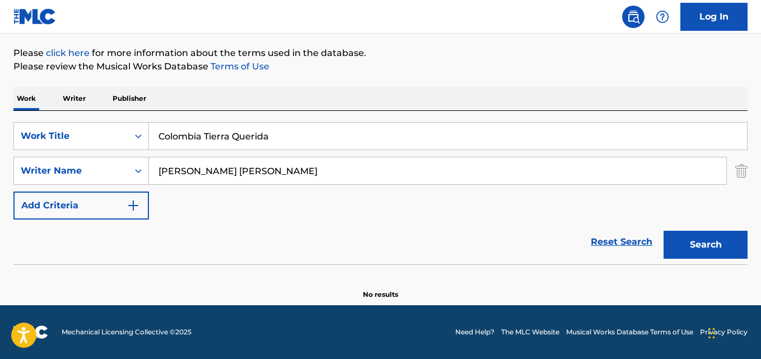
drag, startPoint x: 268, startPoint y: 134, endPoint x: 48, endPoint y: 121, distance: 221.1
click at [48, 121] on div "SearchWithCriteriad0923f4e-29bf-465e-8f0a-91d6a40af41f Work Title [GEOGRAPHIC_D…" at bounding box center [380, 187] width 734 height 153
paste input "Rabisc"
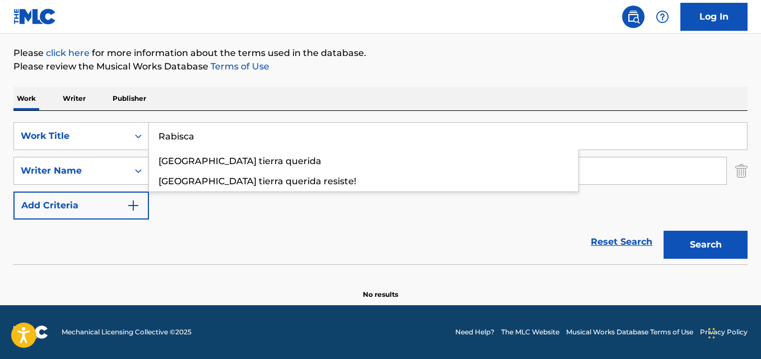
type input "Rabisca"
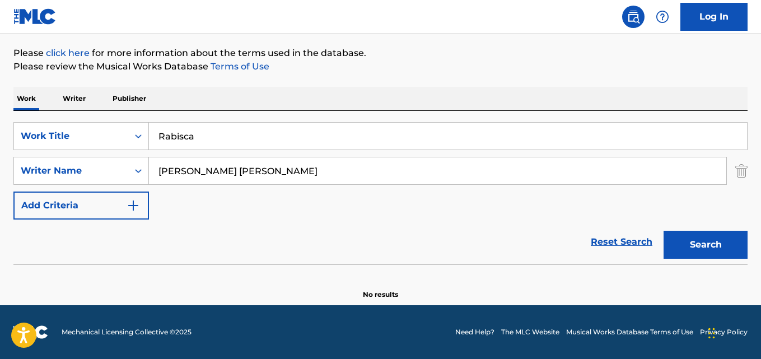
drag, startPoint x: 314, startPoint y: 171, endPoint x: 152, endPoint y: 171, distance: 161.9
click at [152, 171] on input "[PERSON_NAME] [PERSON_NAME]" at bounding box center [437, 170] width 577 height 27
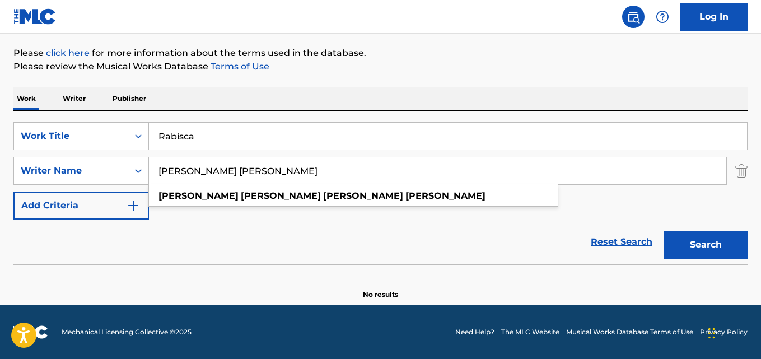
paste input "MC [PERSON_NAME], Biel do Furduncinho"
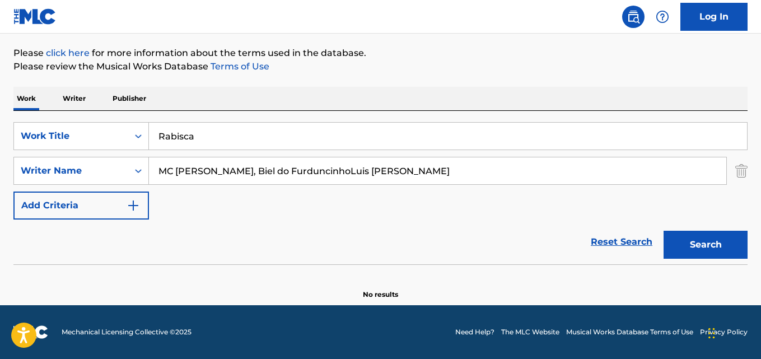
paste input "Search Form"
type input "MC [PERSON_NAME], Biel do Furduncinho"
click at [664, 231] on button "Search" at bounding box center [706, 245] width 84 height 28
click at [714, 245] on button "Search" at bounding box center [706, 245] width 84 height 28
drag, startPoint x: 206, startPoint y: 139, endPoint x: 150, endPoint y: 141, distance: 55.5
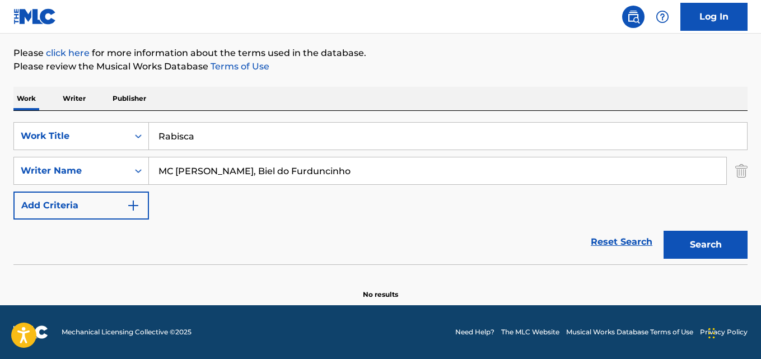
click at [151, 141] on input "Rabisca" at bounding box center [448, 136] width 598 height 27
click at [150, 141] on input "Rabisca" at bounding box center [448, 136] width 598 height 27
paste input "Köylü Yosması"
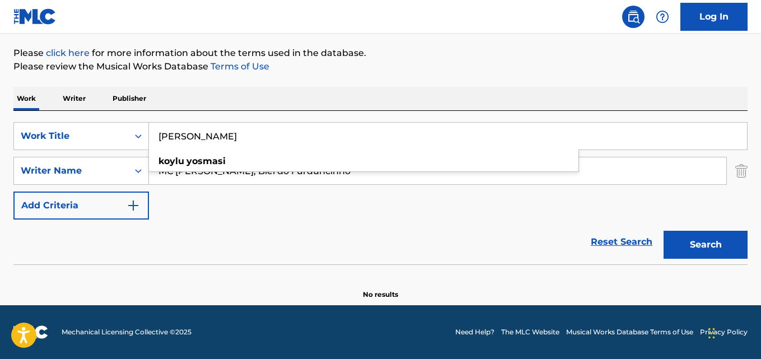
click at [664, 231] on button "Search" at bounding box center [706, 245] width 84 height 28
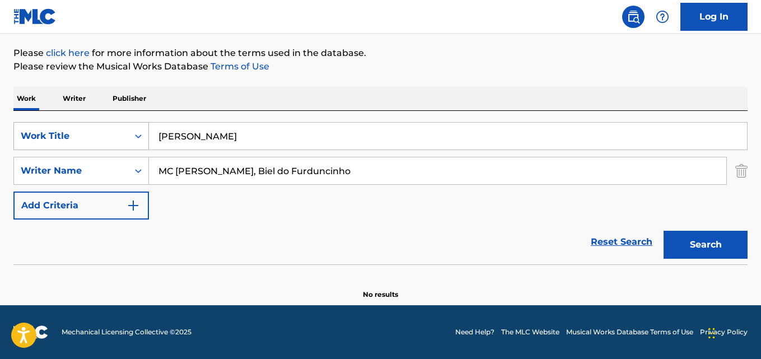
drag, startPoint x: 231, startPoint y: 138, endPoint x: 99, endPoint y: 131, distance: 132.4
click at [100, 131] on div "SearchWithCriteriad0923f4e-29bf-465e-8f0a-91d6a40af41f Work Title [PERSON_NAME]" at bounding box center [380, 136] width 734 height 28
paste input "Después De Todo"
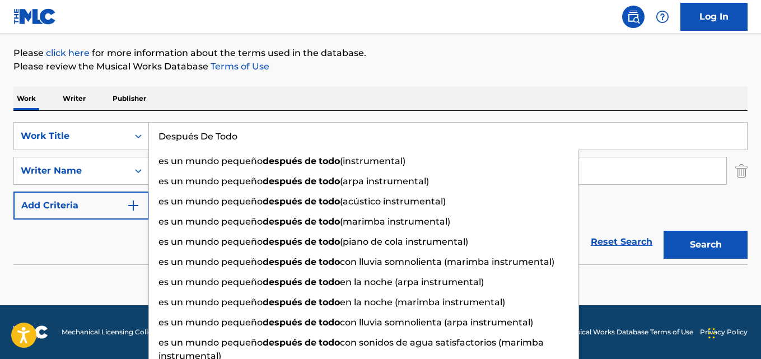
click at [189, 137] on input "Después De Todo" at bounding box center [448, 136] width 598 height 27
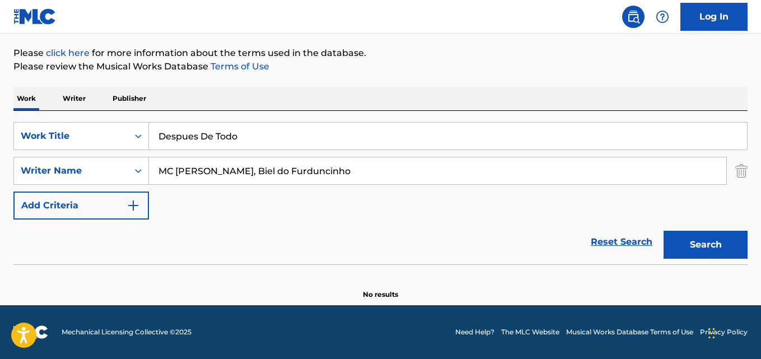
type input "Despues De Todo"
paste input "[PERSON_NAME] Formell [PERSON_NAME]"
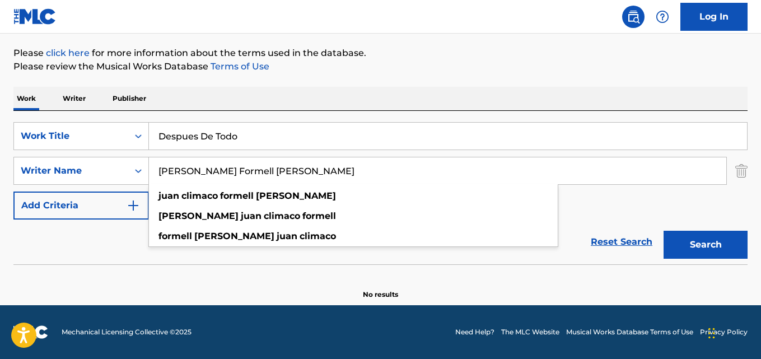
type input "[PERSON_NAME] Formell [PERSON_NAME]"
click at [664, 231] on button "Search" at bounding box center [706, 245] width 84 height 28
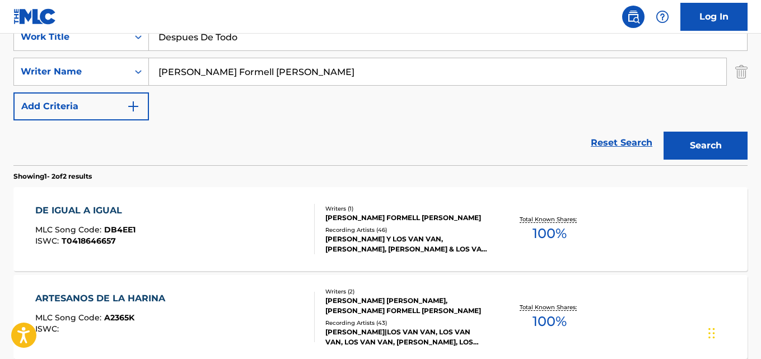
scroll to position [114, 0]
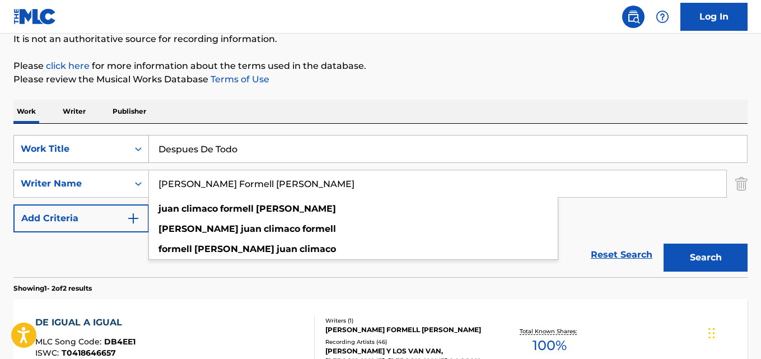
click at [136, 145] on icon "Search Form" at bounding box center [138, 148] width 11 height 11
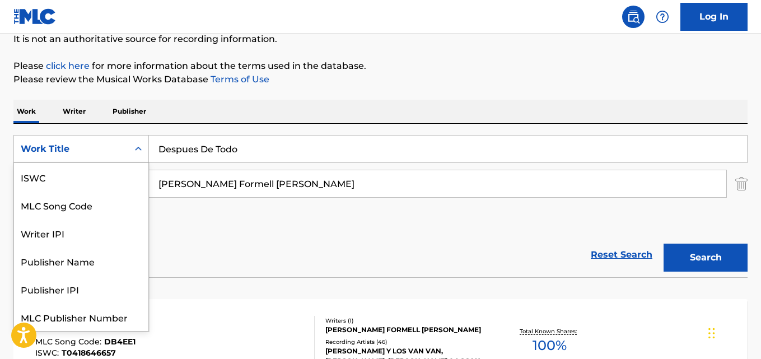
scroll to position [28, 0]
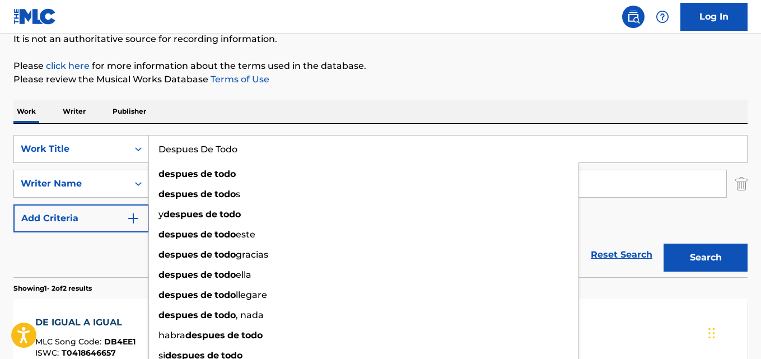
click at [249, 152] on input "Despues De Todo" at bounding box center [448, 149] width 598 height 27
paste input "They've Gone, They Will Come"
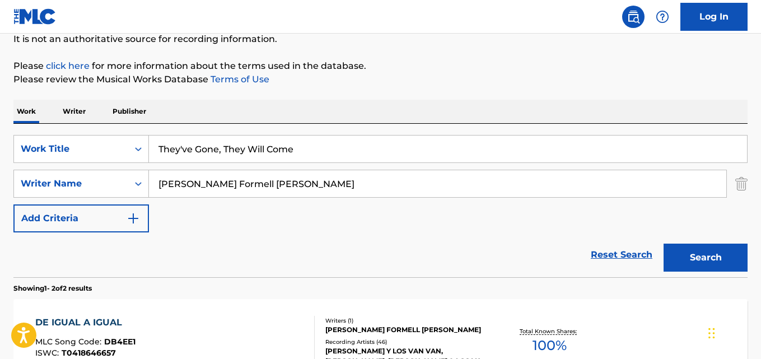
type input "They've Gone, They Will Come"
paste input "[PERSON_NAME]"
type input "[PERSON_NAME]"
click at [664, 244] on button "Search" at bounding box center [706, 258] width 84 height 28
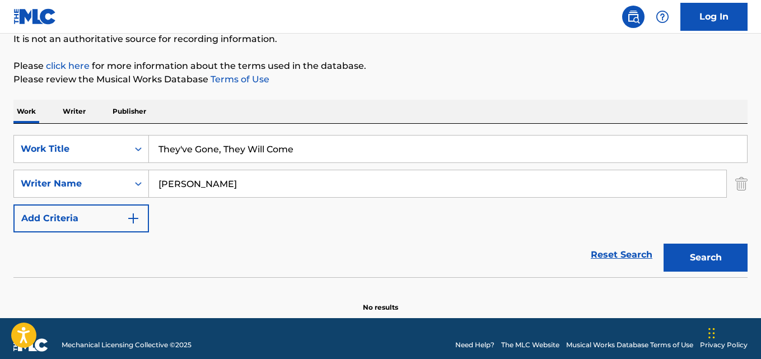
click at [319, 156] on input "They've Gone, They Will Come" at bounding box center [448, 149] width 598 height 27
